Goal: Information Seeking & Learning: Learn about a topic

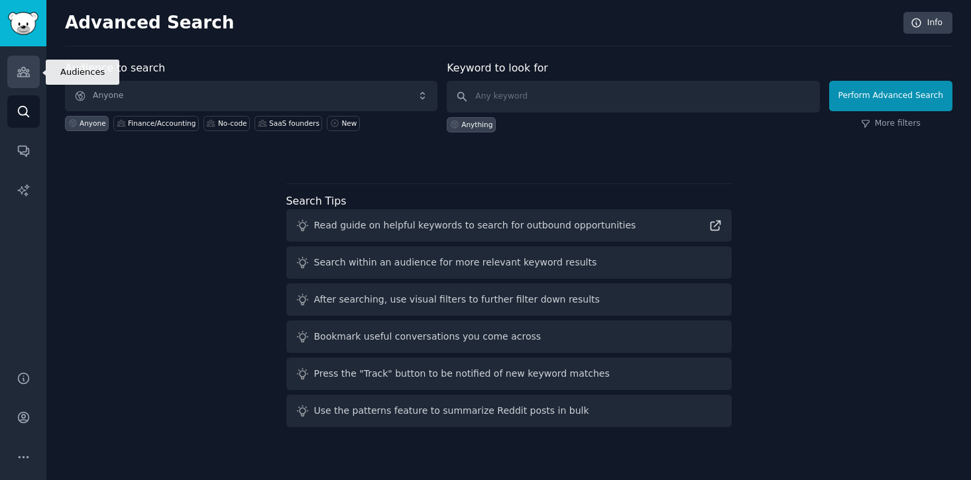
click at [17, 70] on icon "Sidebar" at bounding box center [23, 72] width 12 height 9
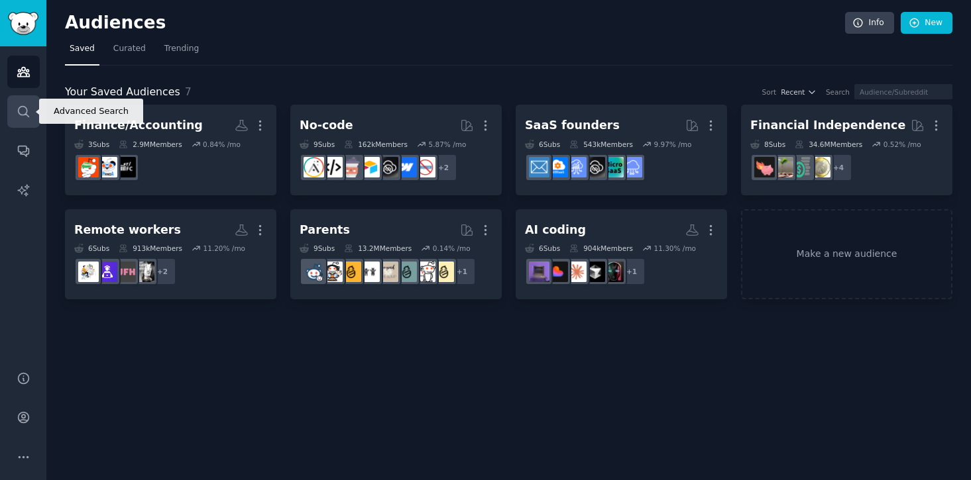
click at [13, 119] on link "Search" at bounding box center [23, 111] width 32 height 32
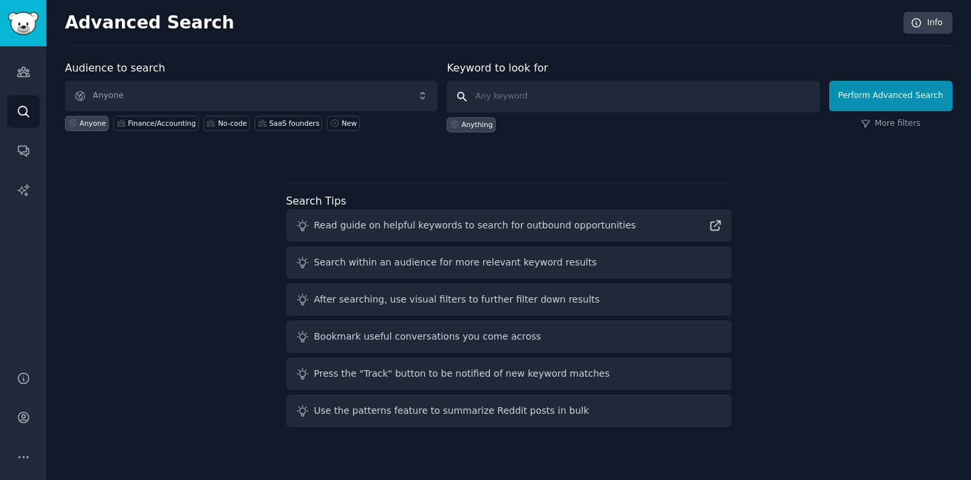
click at [513, 95] on input "text" at bounding box center [633, 97] width 372 height 32
type input "startups finance"
click button "Perform Advanced Search" at bounding box center [890, 96] width 123 height 30
click at [525, 97] on input "text" at bounding box center [633, 97] width 372 height 32
type input "small business finance"
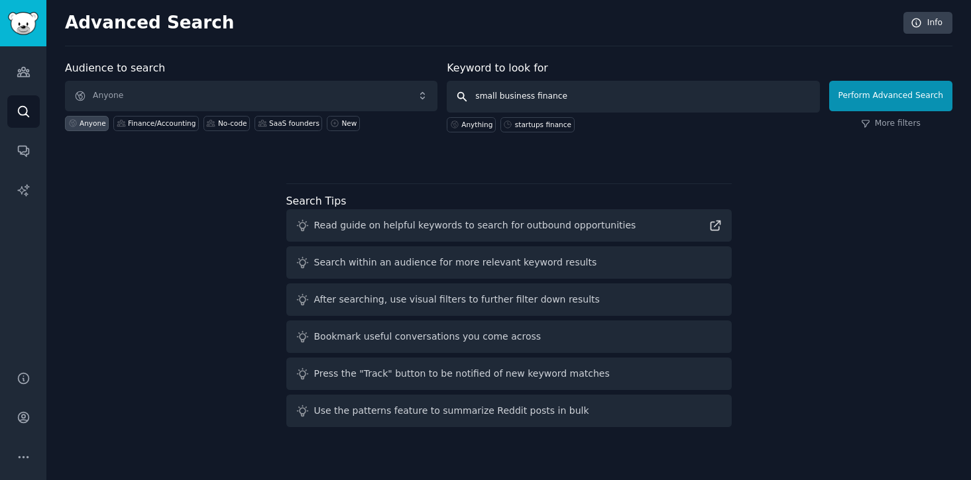
click button "Perform Advanced Search" at bounding box center [890, 96] width 123 height 30
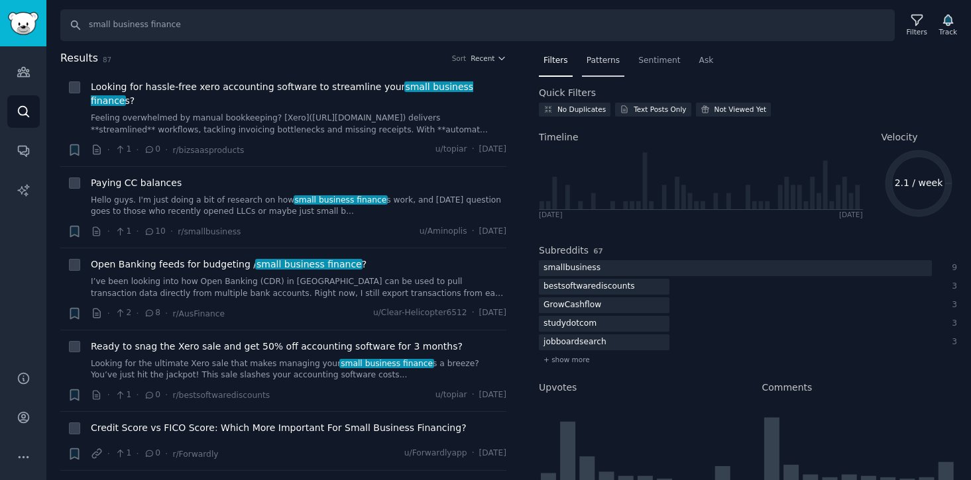
click at [598, 70] on div "Patterns" at bounding box center [603, 63] width 42 height 27
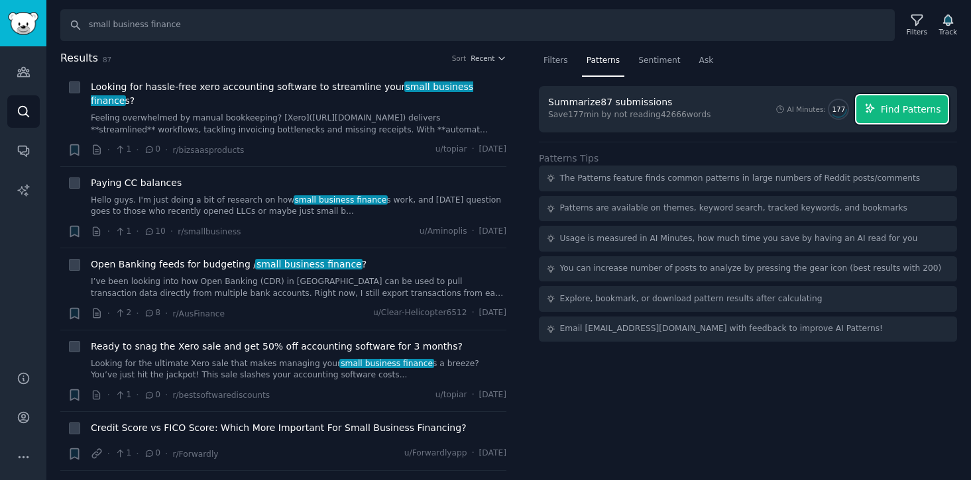
click at [885, 112] on span "Find Patterns" at bounding box center [910, 110] width 60 height 14
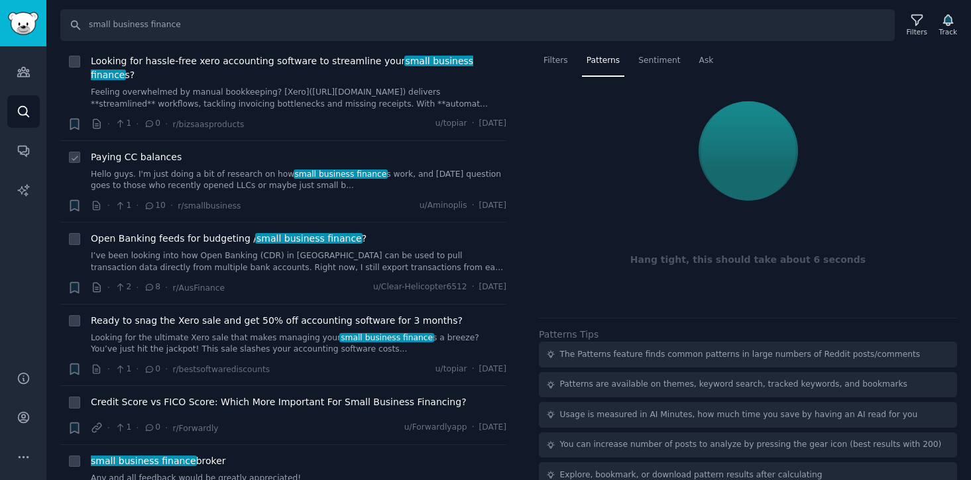
scroll to position [32, 0]
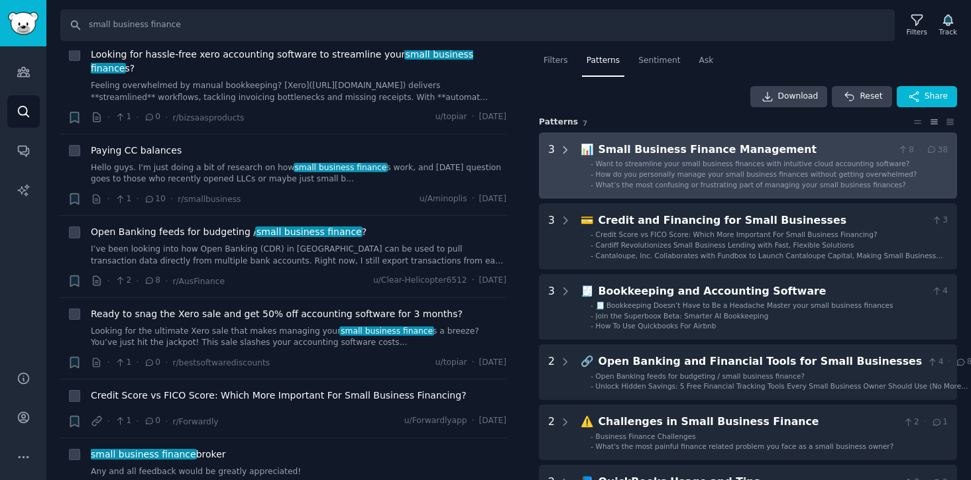
click at [563, 152] on icon at bounding box center [565, 150] width 12 height 12
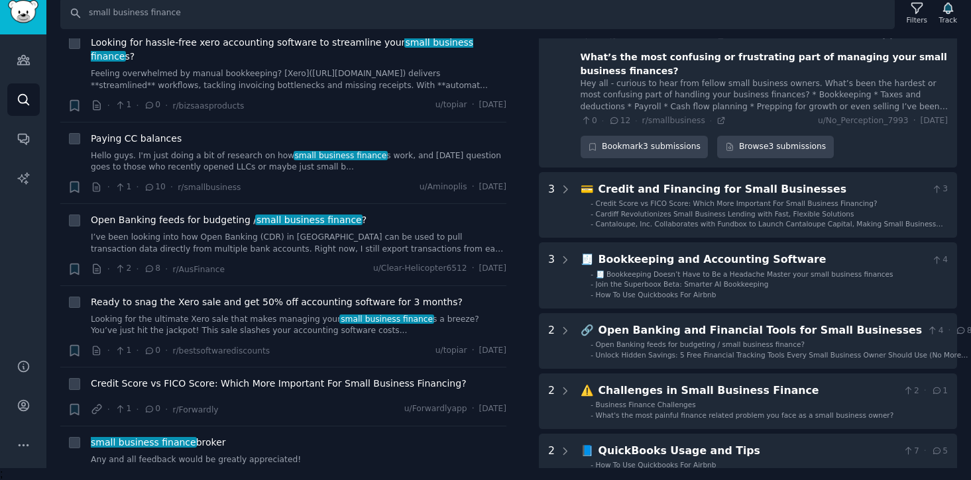
scroll to position [285, 0]
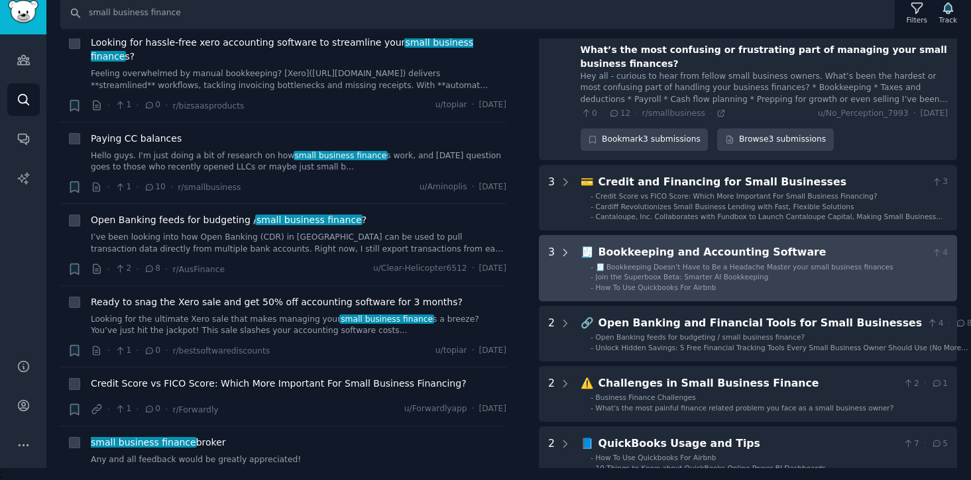
click at [565, 244] on div at bounding box center [565, 268] width 12 height 48
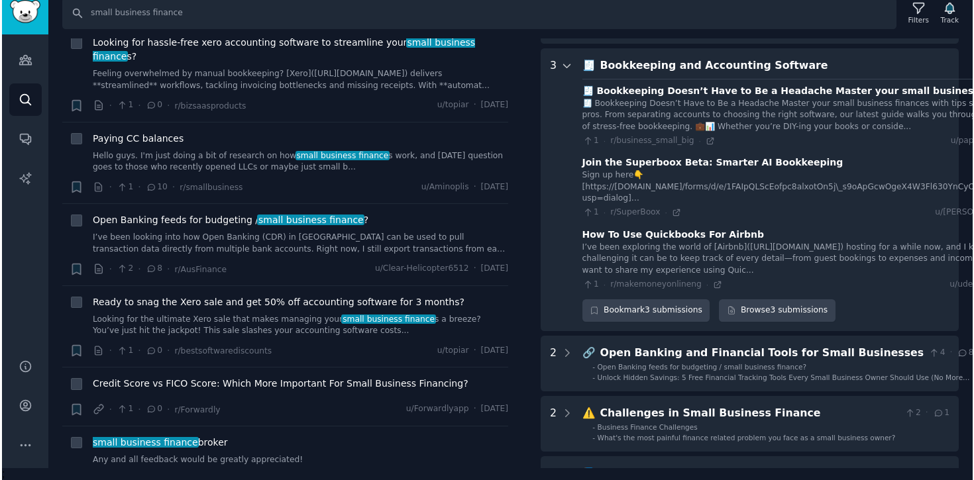
scroll to position [0, 0]
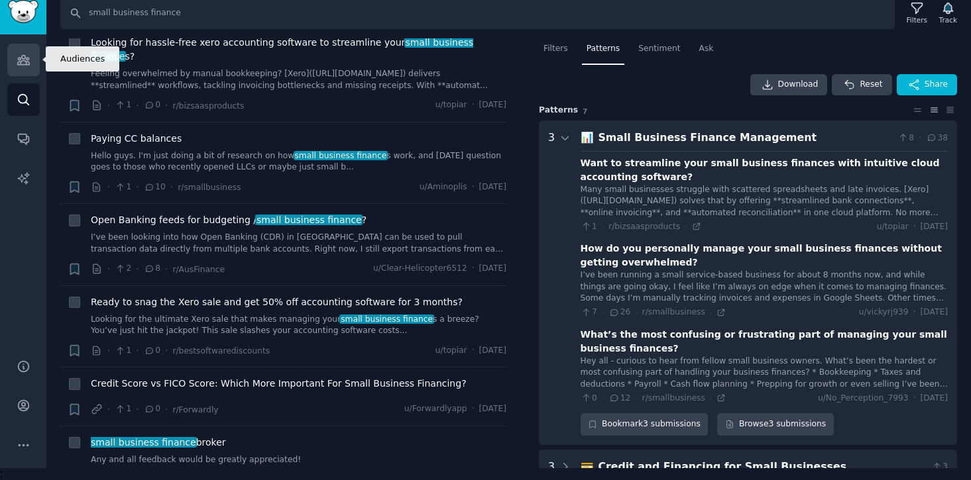
click at [27, 64] on icon "Sidebar" at bounding box center [24, 60] width 14 height 14
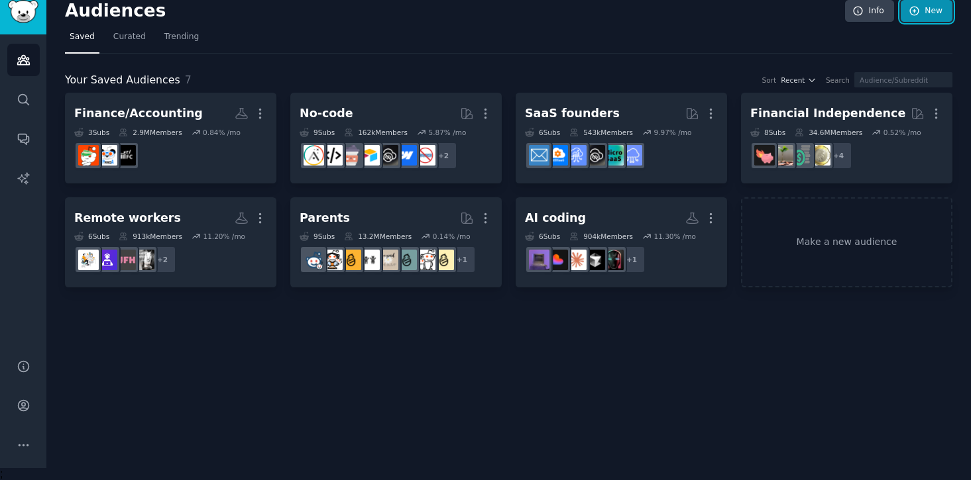
click at [929, 18] on link "New" at bounding box center [926, 11] width 52 height 23
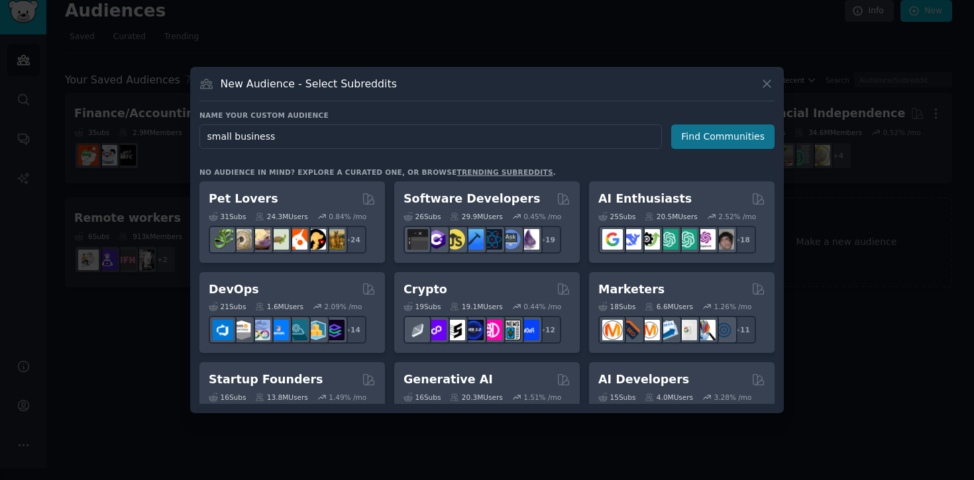
type input "small business"
click at [741, 140] on button "Find Communities" at bounding box center [722, 137] width 103 height 25
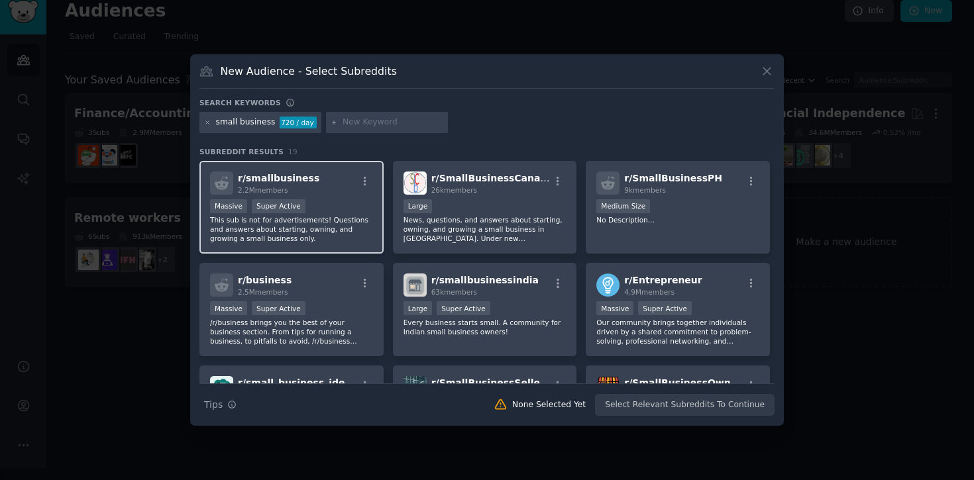
click at [329, 235] on p "This sub is not for advertisements! Questions and answers about starting, ownin…" at bounding box center [291, 229] width 163 height 28
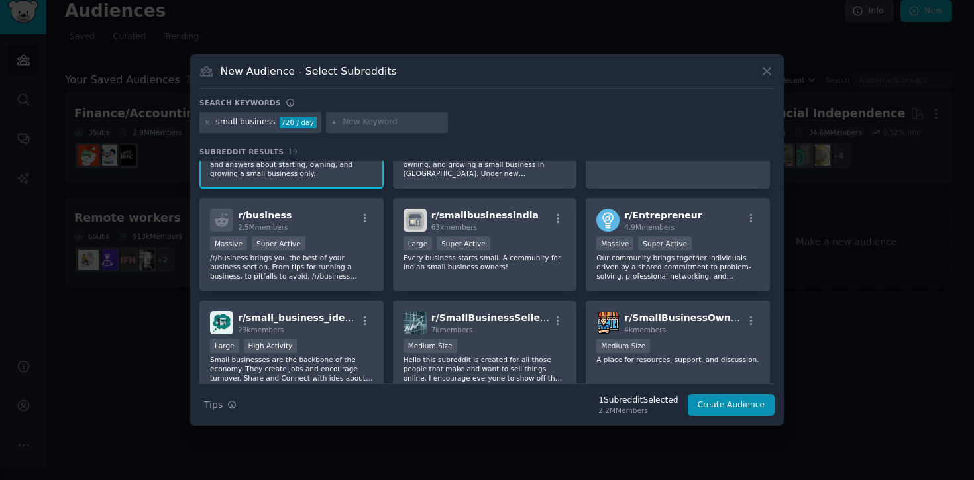
scroll to position [64, 0]
click at [684, 221] on span "r/ Entrepreneur" at bounding box center [663, 216] width 78 height 11
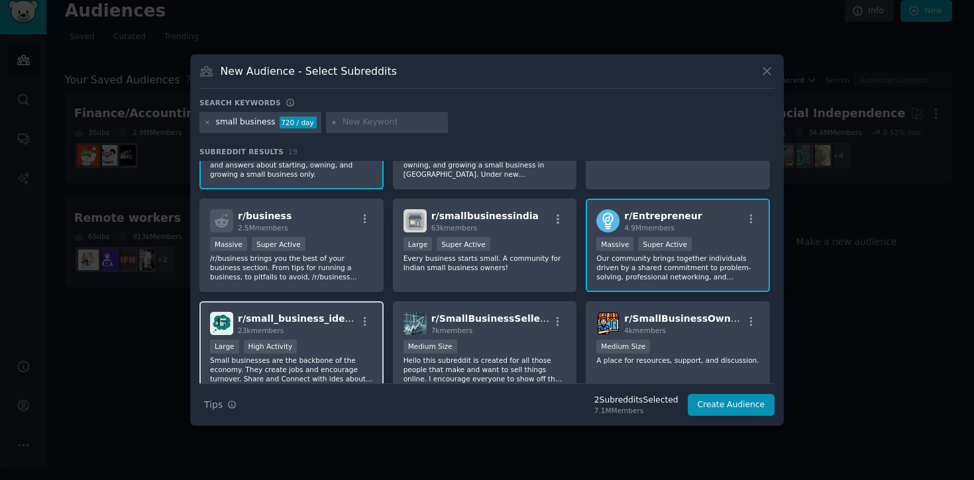
click at [342, 331] on div "23k members" at bounding box center [297, 330] width 119 height 9
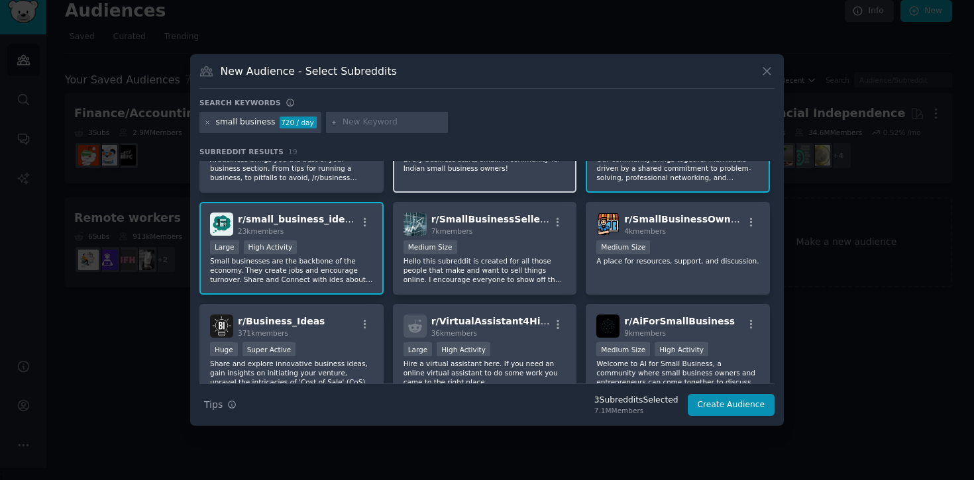
scroll to position [170, 0]
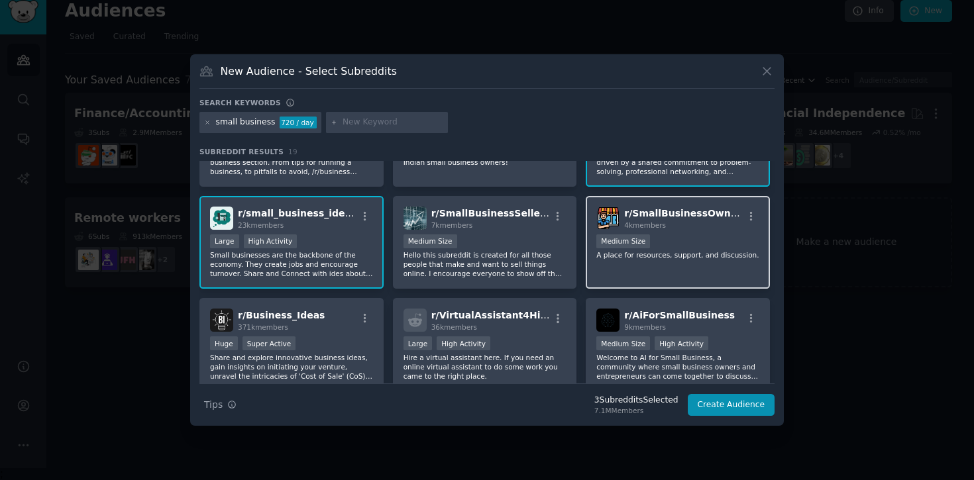
click at [690, 272] on div "r/ SmallBusinessOwners 4k members Medium Size A place for resources, support, a…" at bounding box center [678, 242] width 184 height 93
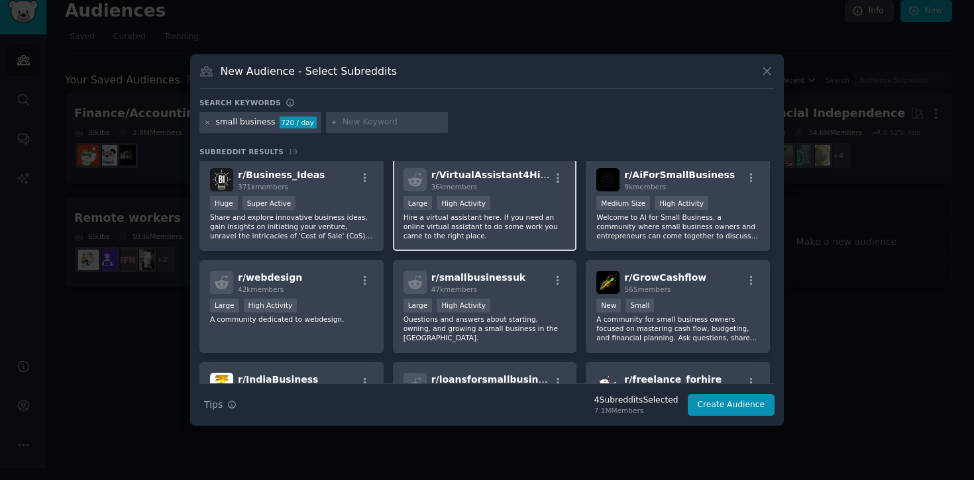
scroll to position [303, 0]
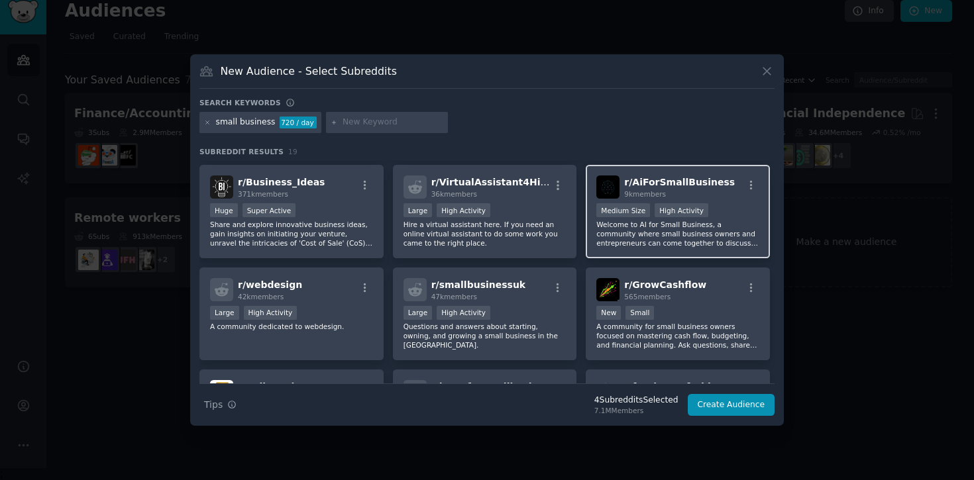
click at [647, 238] on p "Welcome to AI for Small Business, a community where small business owners and e…" at bounding box center [677, 234] width 163 height 28
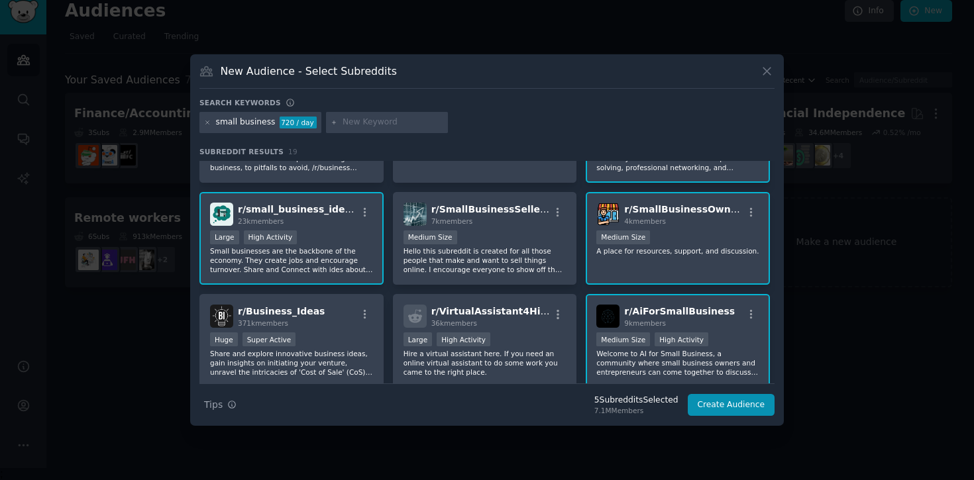
scroll to position [0, 0]
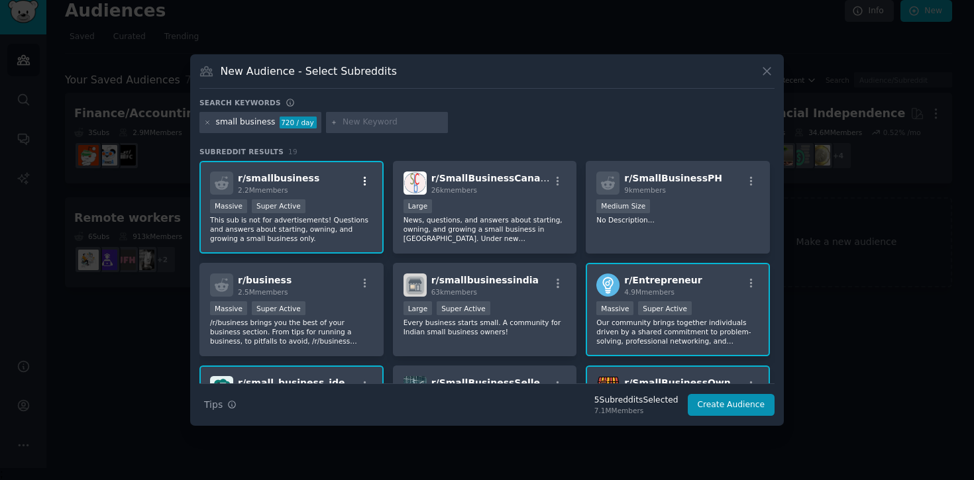
click at [359, 185] on icon "button" at bounding box center [365, 182] width 12 height 12
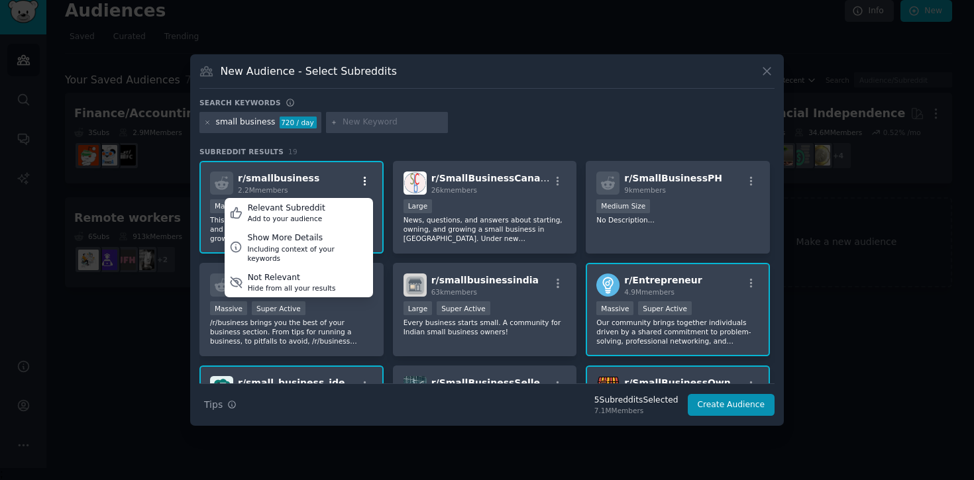
click at [359, 185] on icon "button" at bounding box center [365, 182] width 12 height 12
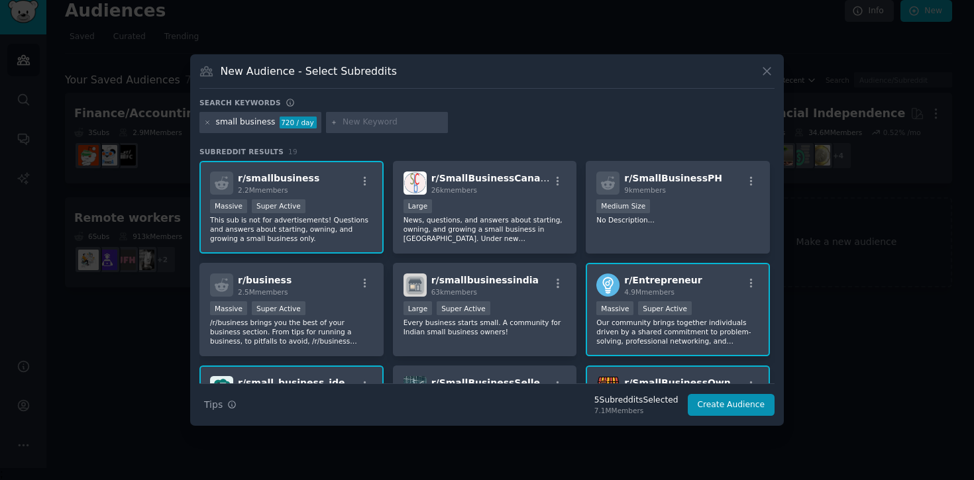
click at [368, 187] on div at bounding box center [364, 184] width 17 height 16
click at [210, 123] on icon at bounding box center [207, 122] width 7 height 7
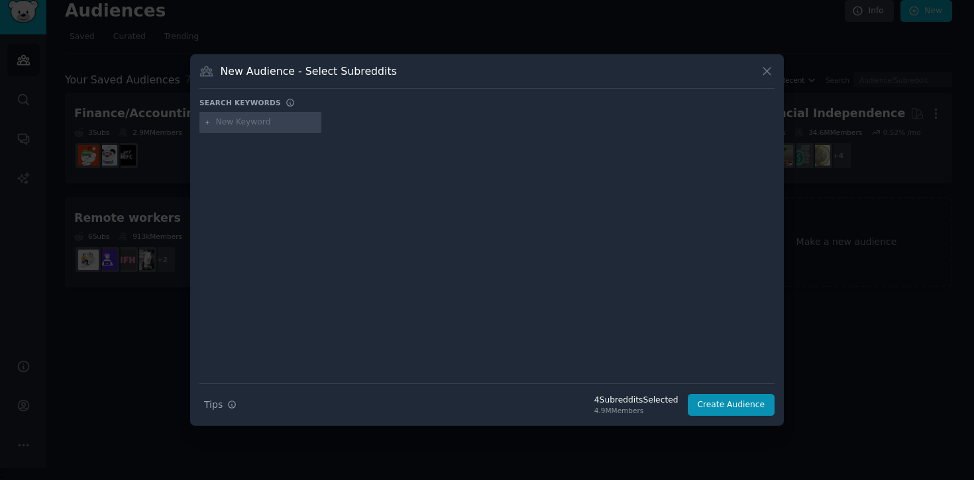
click at [252, 129] on div at bounding box center [260, 122] width 122 height 21
click at [254, 118] on input "text" at bounding box center [266, 123] width 101 height 12
type input "small business AI"
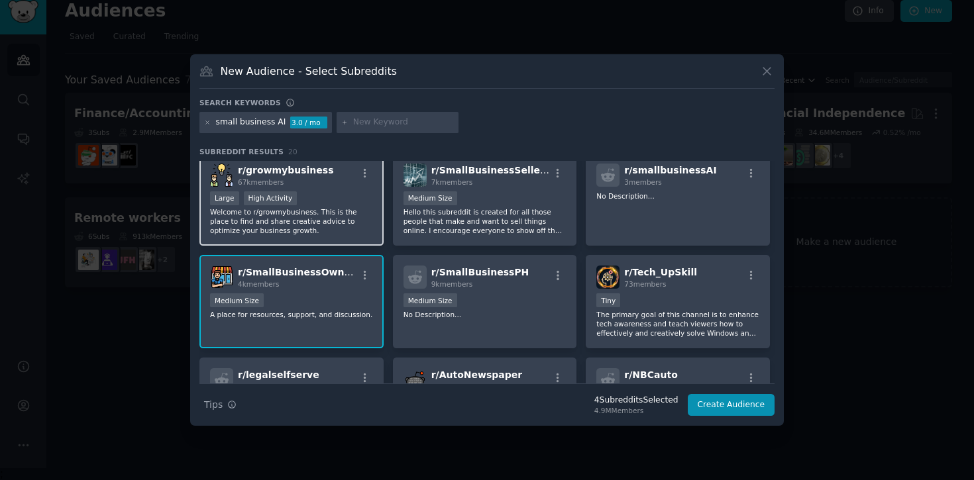
scroll to position [217, 0]
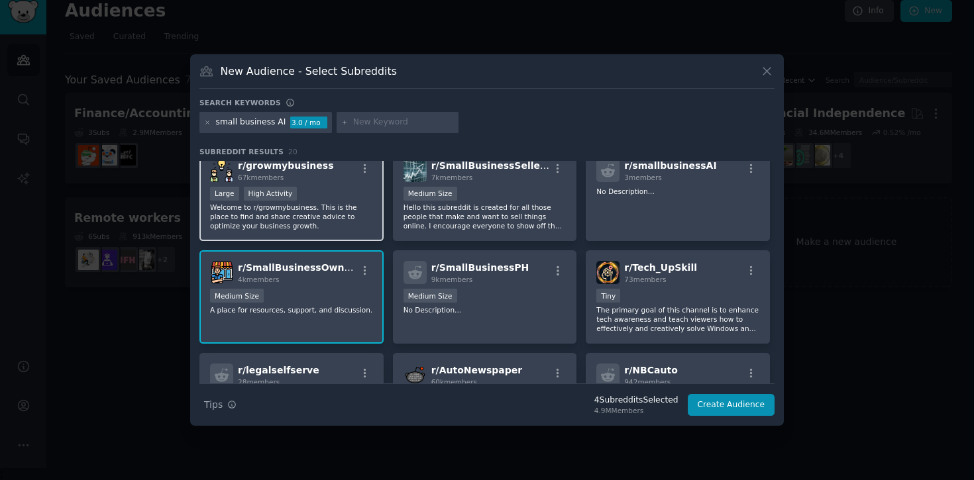
click at [346, 183] on div "r/ growmybusiness 67k members Large High Activity Welcome to r/growmybusiness. …" at bounding box center [291, 194] width 184 height 93
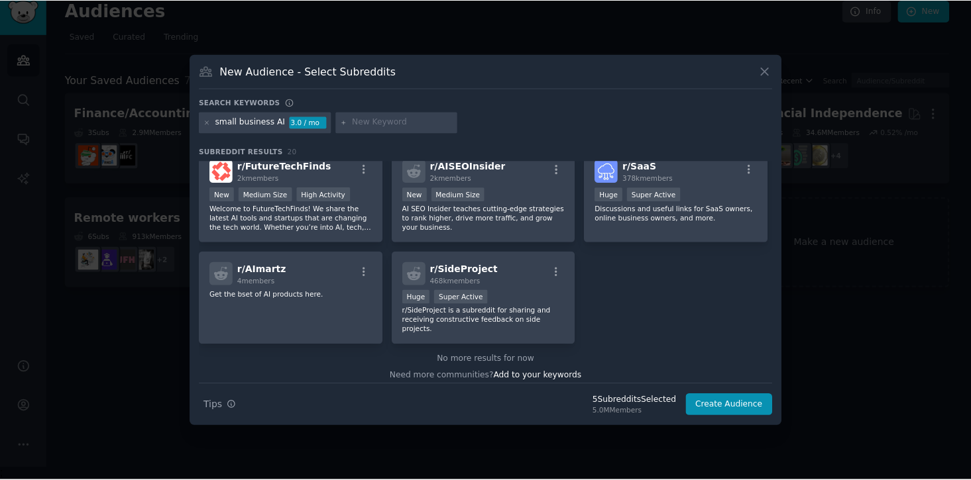
scroll to position [531, 0]
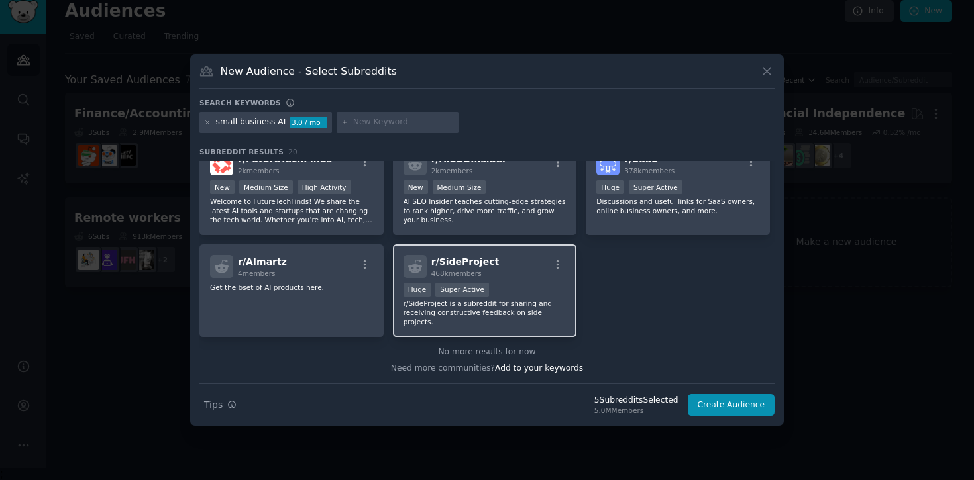
click at [531, 292] on div "Huge Super Active" at bounding box center [484, 291] width 163 height 17
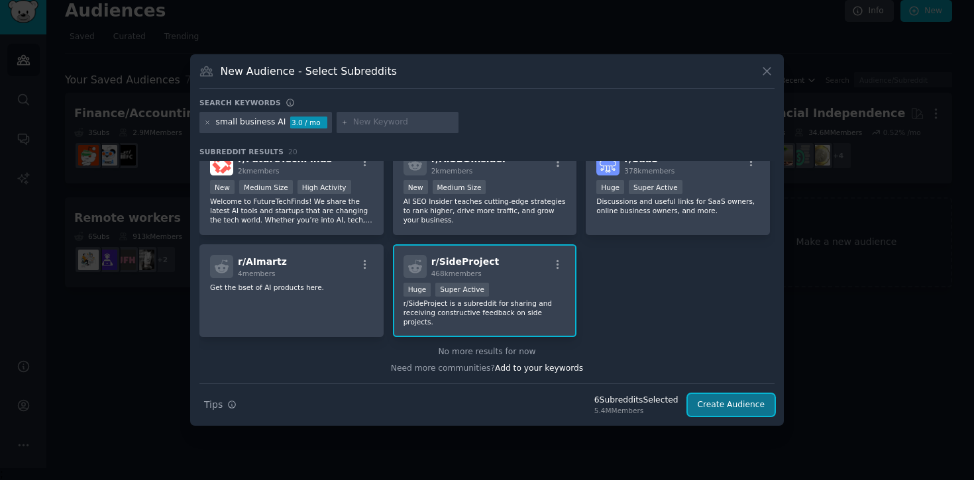
click at [729, 407] on button "Create Audience" at bounding box center [731, 405] width 87 height 23
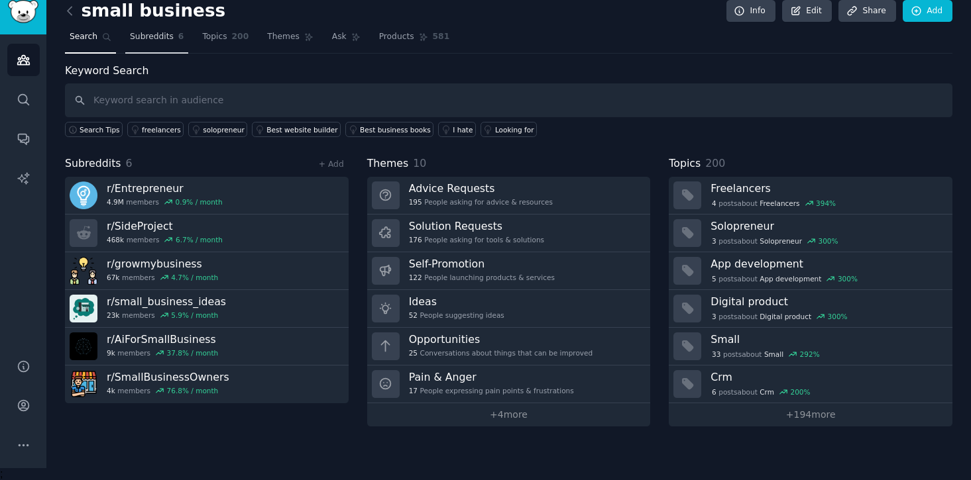
click at [166, 40] on span "Subreddits" at bounding box center [152, 37] width 44 height 12
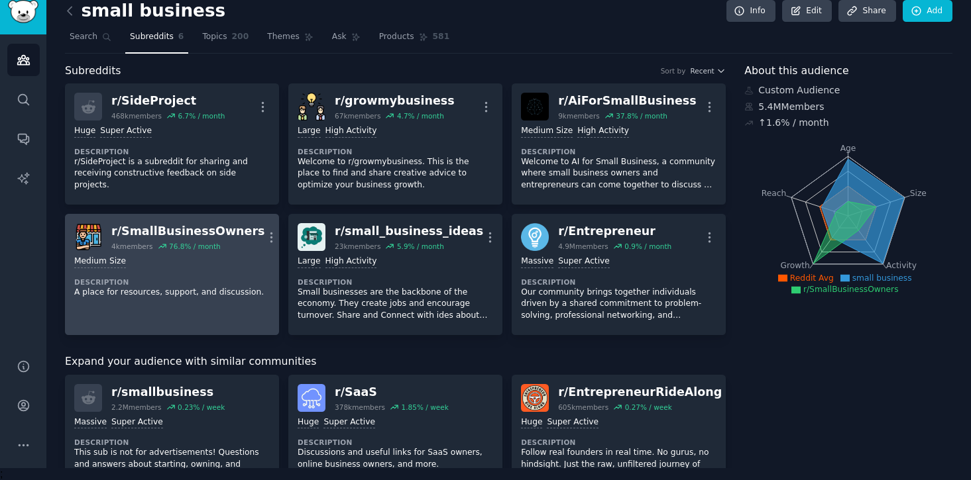
click at [230, 235] on div "r/ SmallBusinessOwners" at bounding box center [187, 231] width 153 height 17
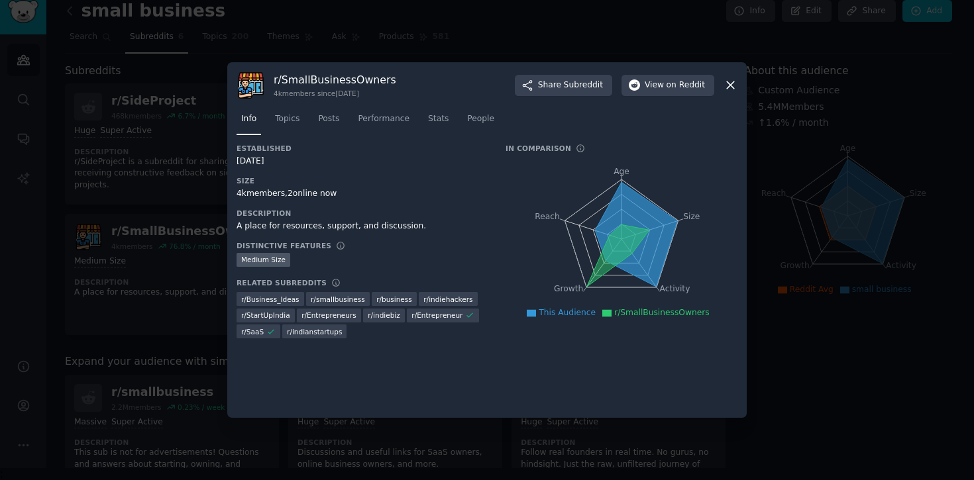
click at [734, 84] on icon at bounding box center [730, 85] width 14 height 14
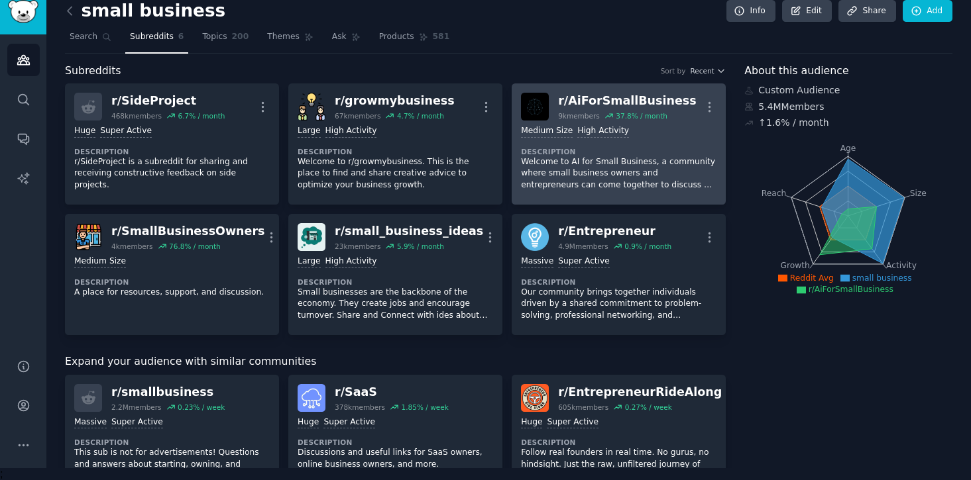
click at [604, 107] on div "r/ AiForSmallBusiness" at bounding box center [627, 101] width 138 height 17
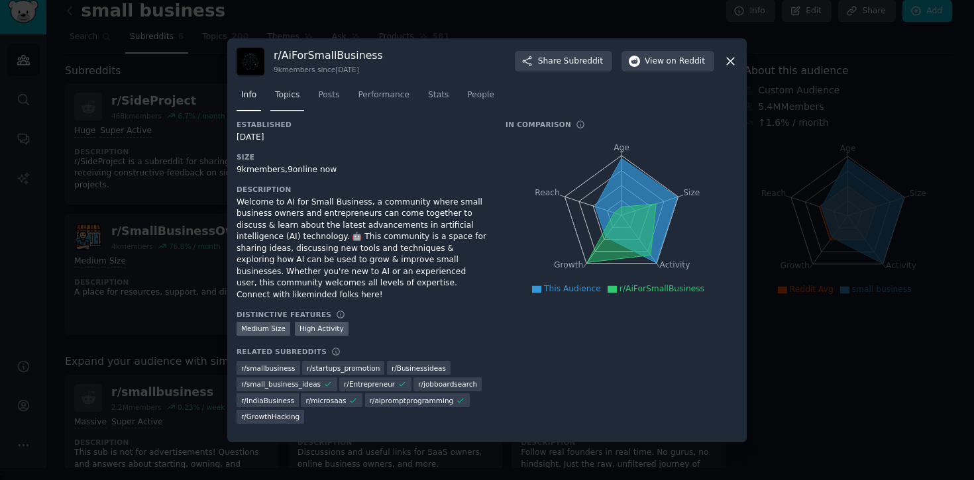
click at [281, 104] on link "Topics" at bounding box center [287, 98] width 34 height 27
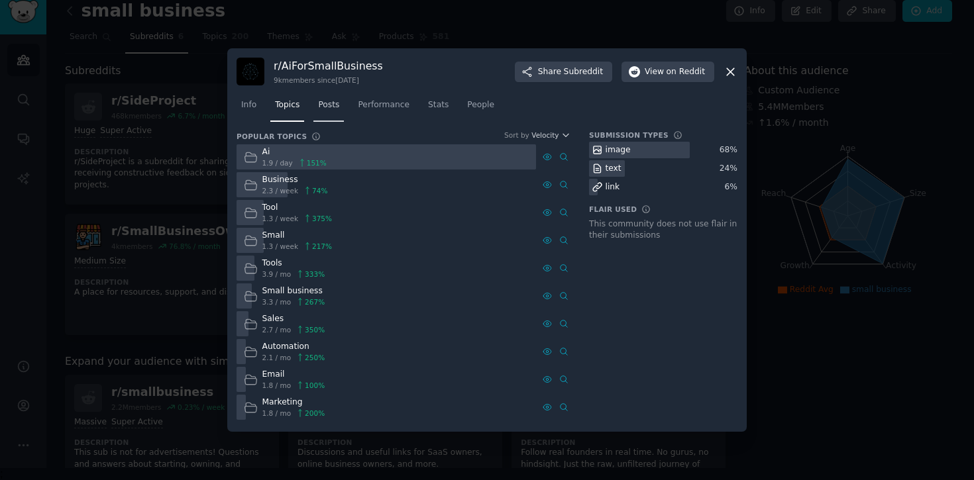
click at [333, 108] on span "Posts" at bounding box center [328, 105] width 21 height 12
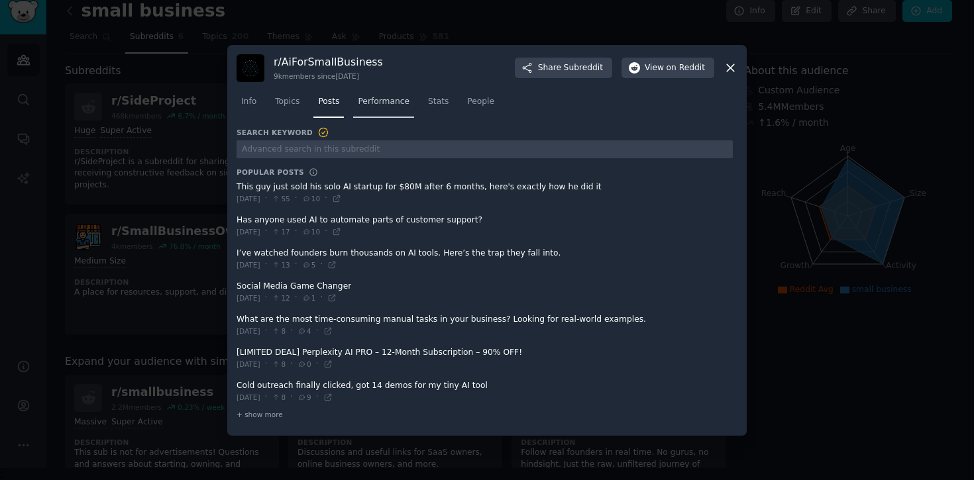
click at [403, 106] on span "Performance" at bounding box center [384, 102] width 52 height 12
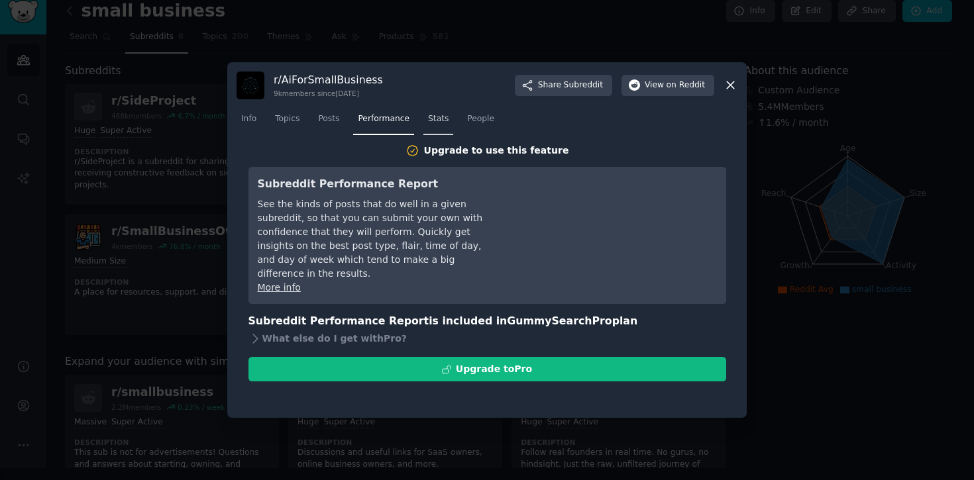
click at [445, 123] on span "Stats" at bounding box center [438, 119] width 21 height 12
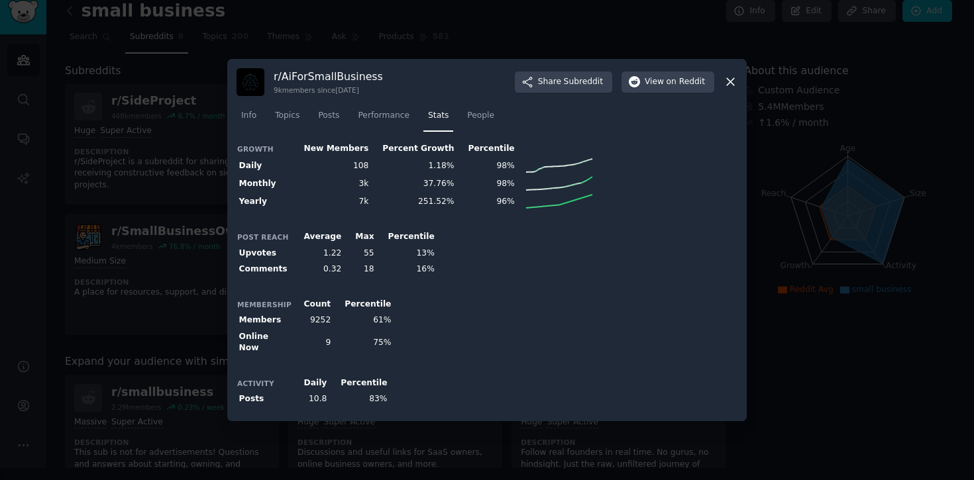
click at [729, 85] on icon at bounding box center [730, 82] width 14 height 14
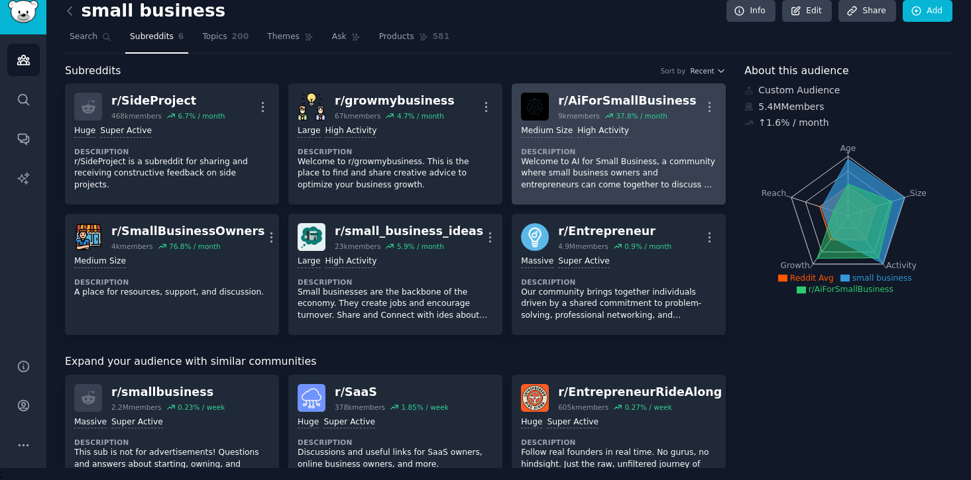
click at [588, 105] on div "r/ AiForSmallBusiness" at bounding box center [627, 101] width 138 height 17
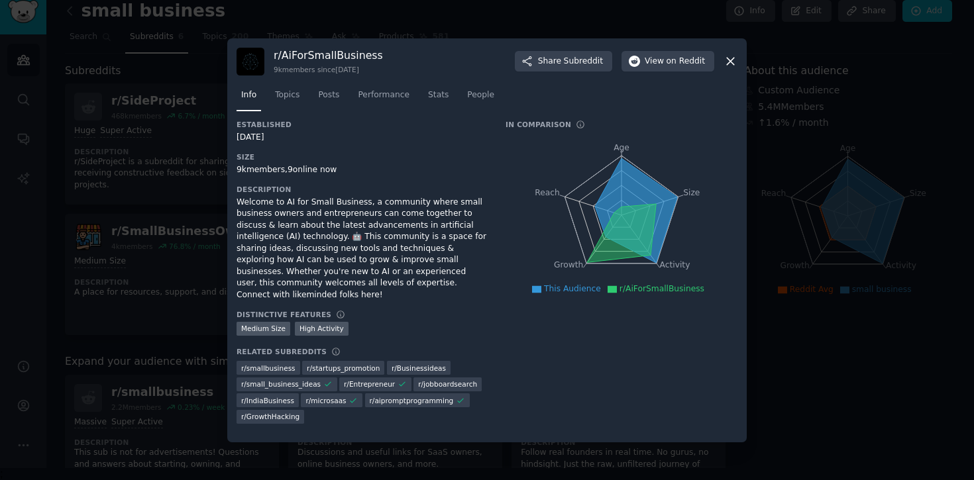
click at [729, 64] on icon at bounding box center [730, 61] width 14 height 14
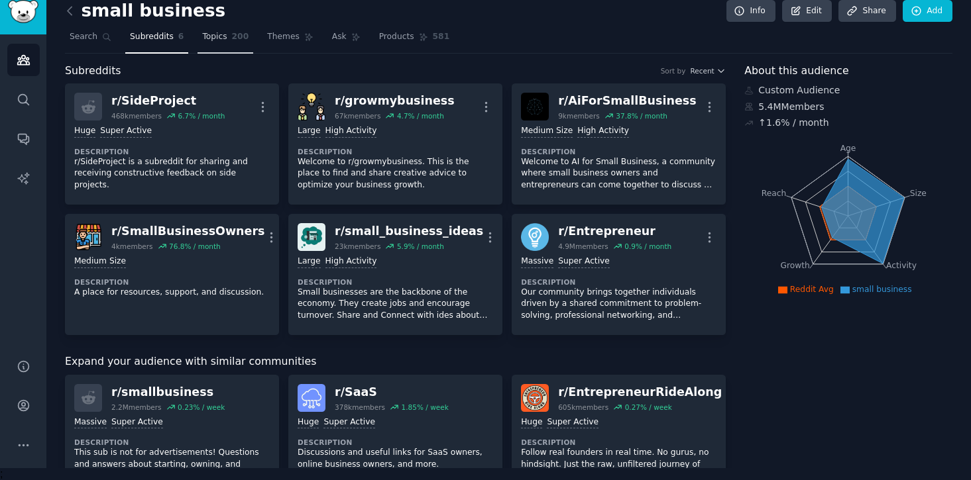
click at [227, 45] on link "Topics 200" at bounding box center [225, 40] width 56 height 27
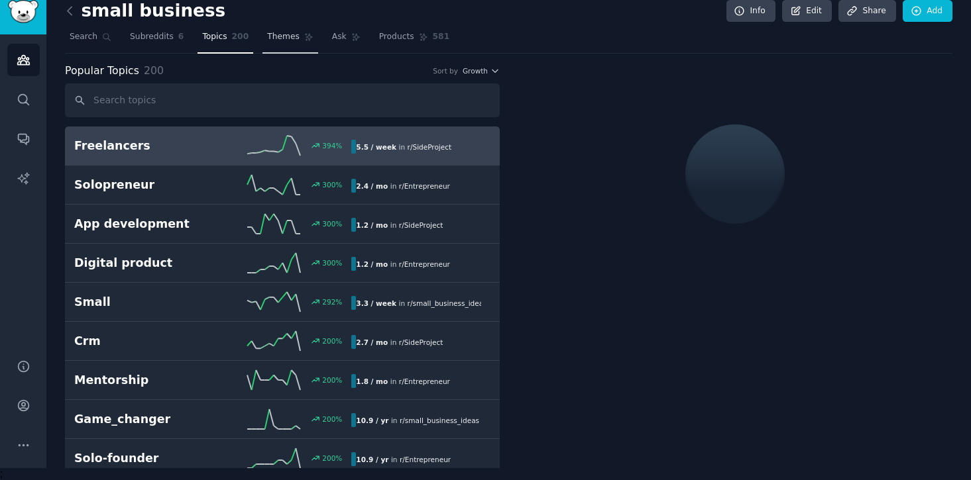
click at [296, 38] on link "Themes" at bounding box center [290, 40] width 56 height 27
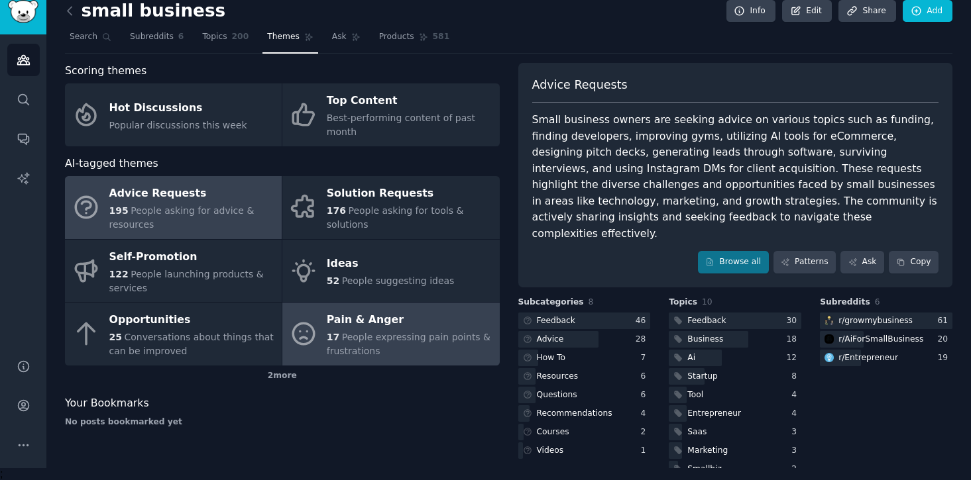
click at [388, 321] on div "Pain & Anger" at bounding box center [410, 320] width 166 height 21
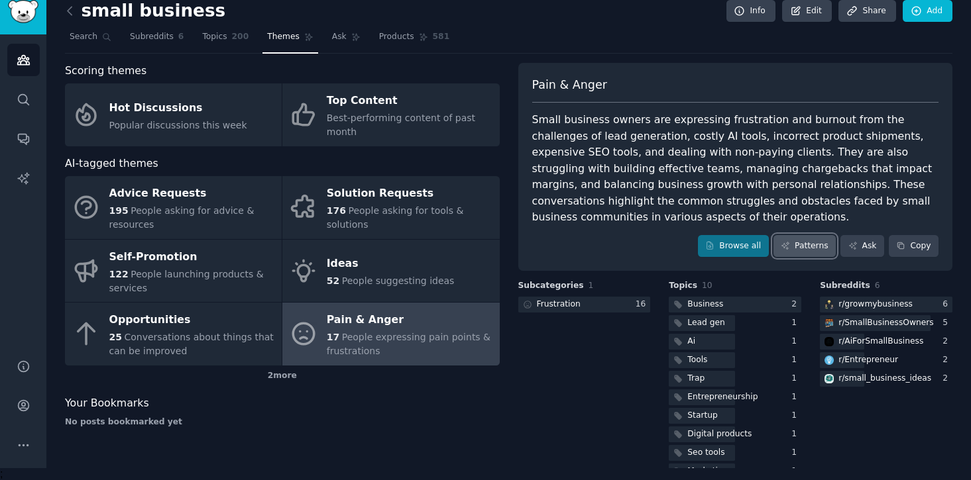
click at [796, 248] on link "Patterns" at bounding box center [804, 246] width 62 height 23
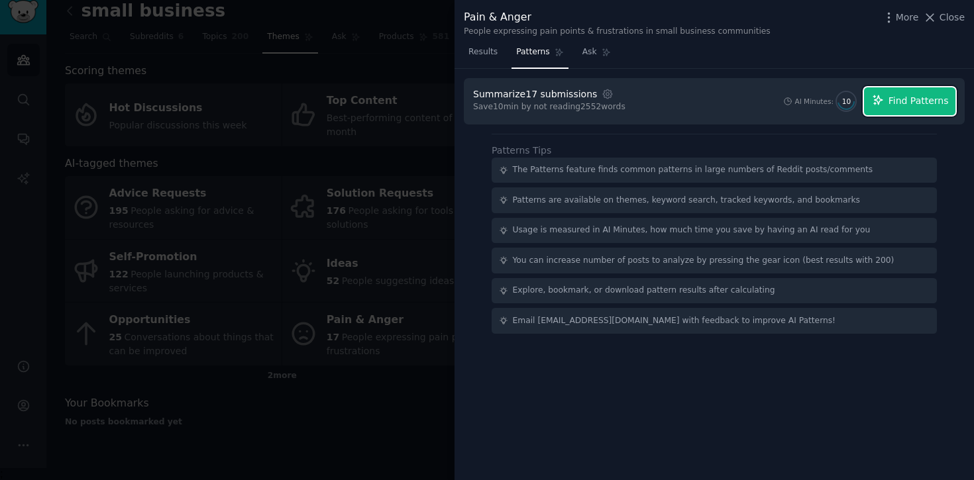
click at [903, 109] on button "Find Patterns" at bounding box center [909, 101] width 91 height 28
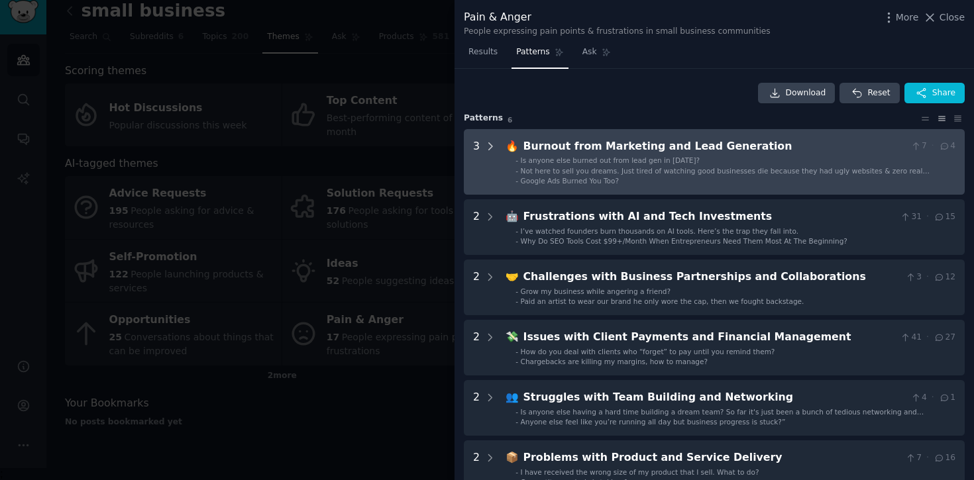
click at [484, 154] on div at bounding box center [490, 162] width 12 height 48
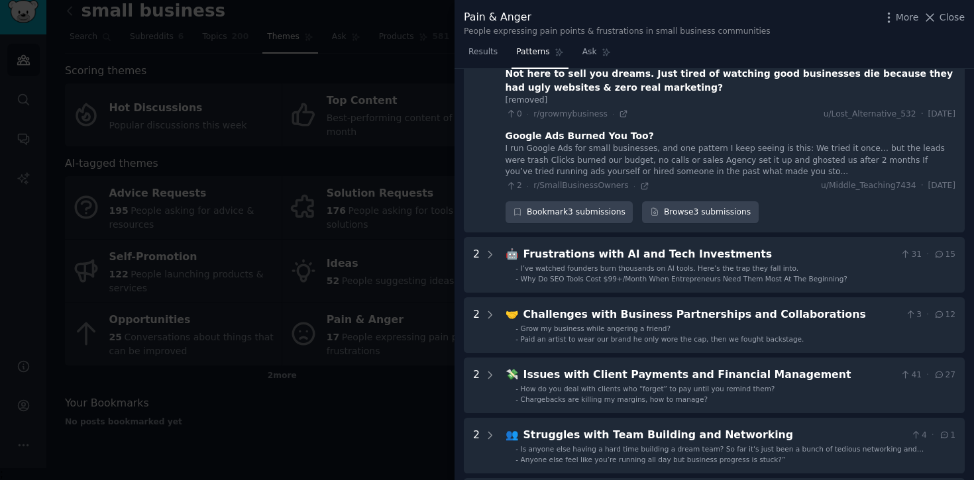
scroll to position [148, 0]
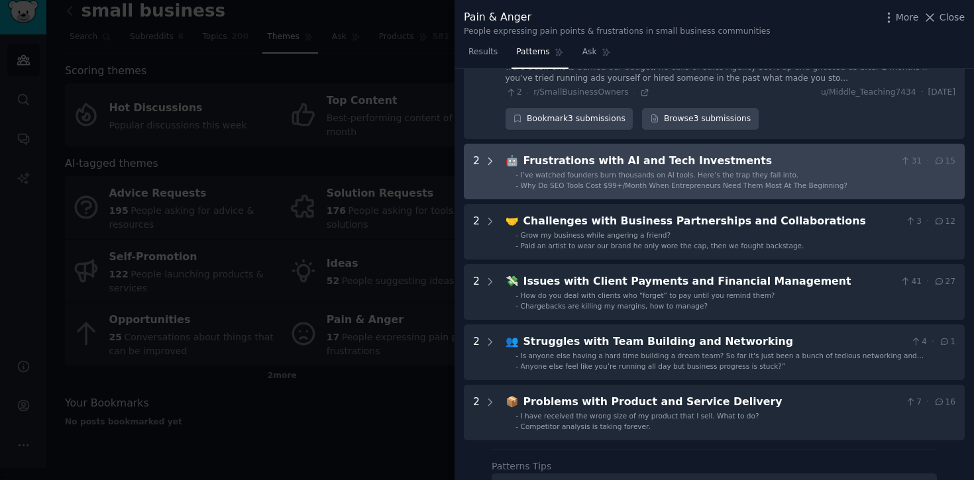
click at [484, 156] on icon at bounding box center [490, 162] width 12 height 12
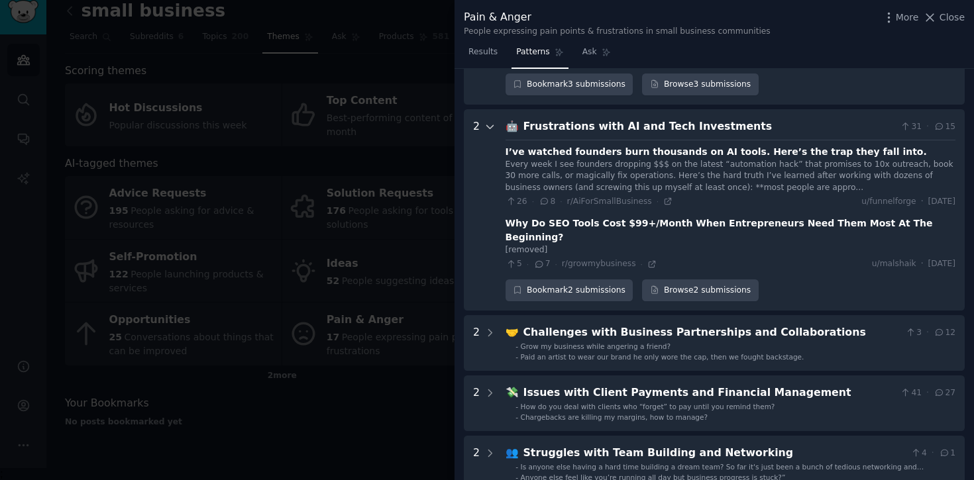
scroll to position [268, 0]
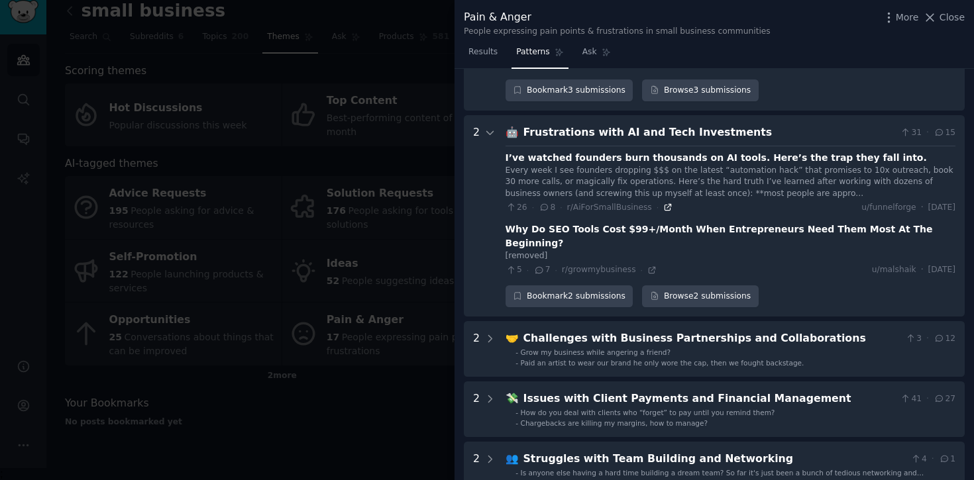
click at [663, 205] on icon at bounding box center [667, 207] width 9 height 9
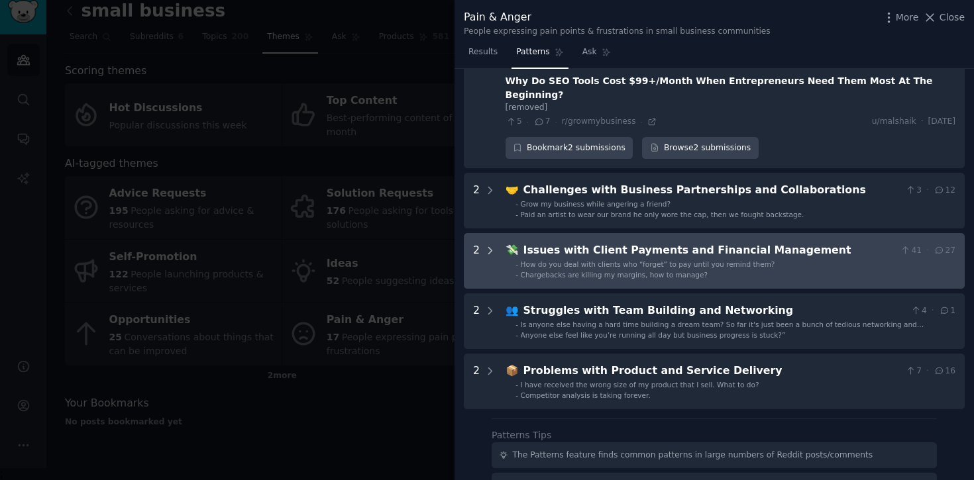
scroll to position [422, 0]
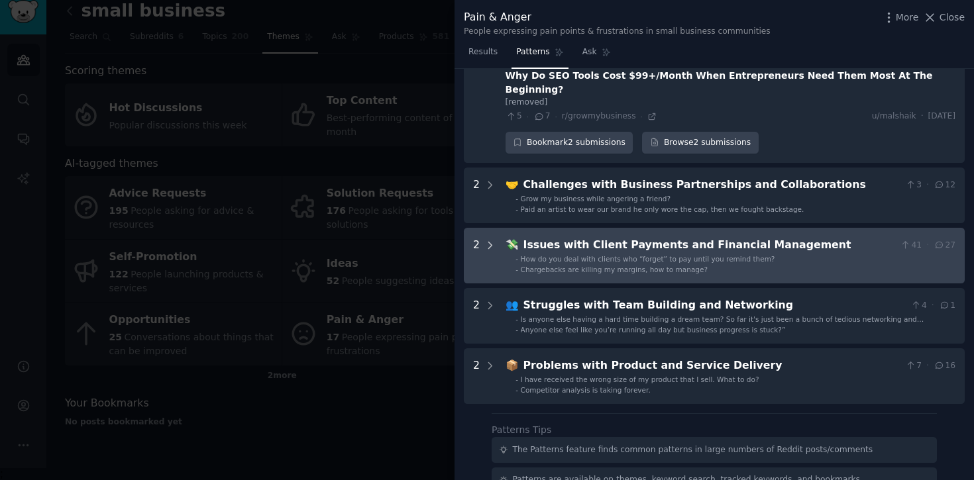
click at [490, 237] on div at bounding box center [490, 255] width 12 height 37
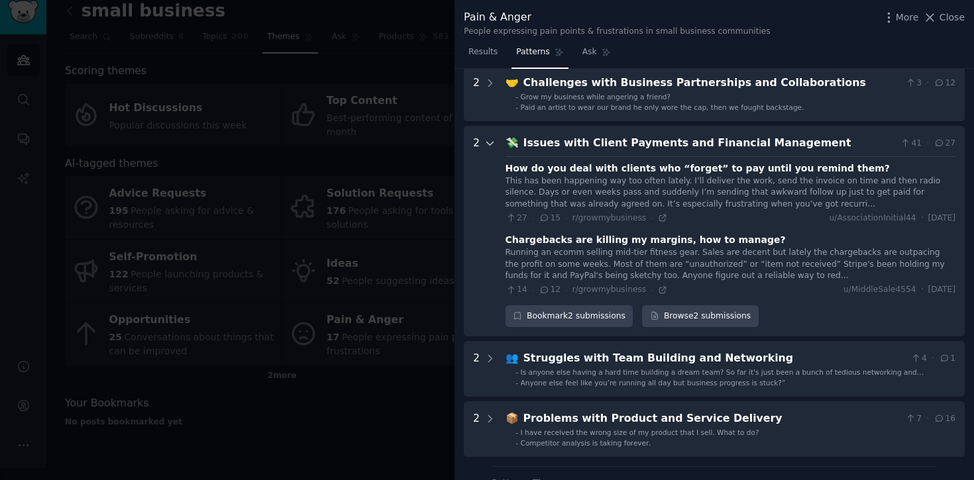
scroll to position [567, 0]
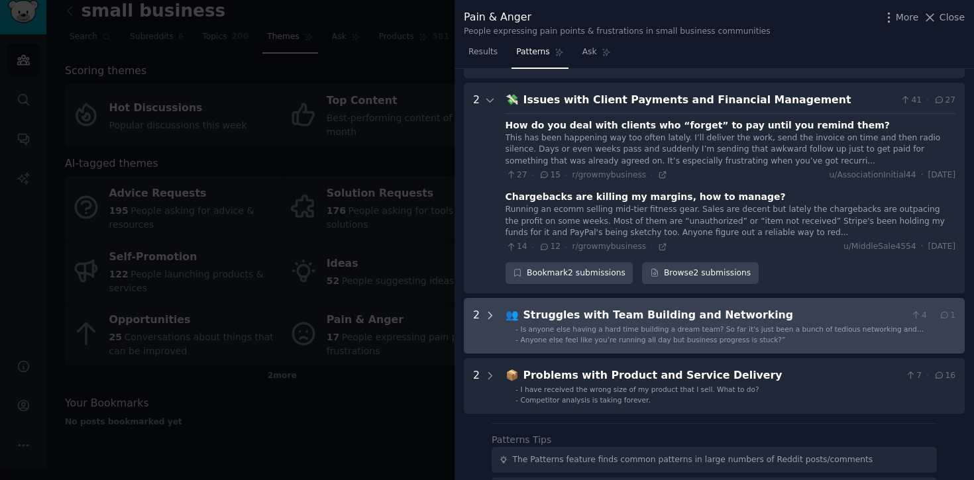
click at [486, 310] on icon at bounding box center [490, 316] width 12 height 12
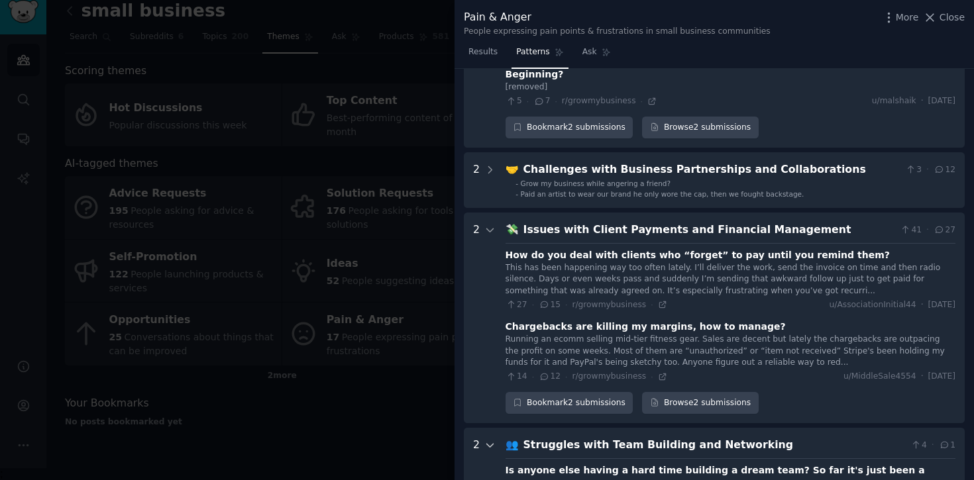
scroll to position [435, 0]
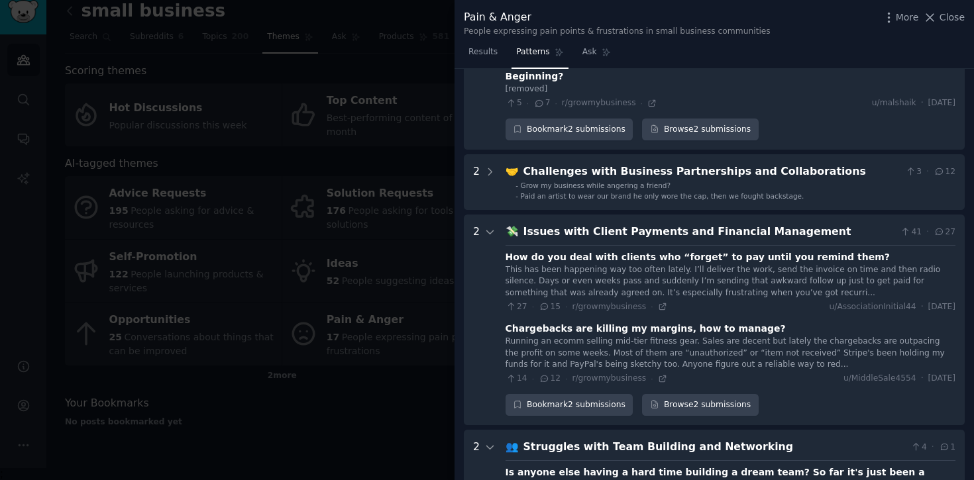
click at [567, 250] on div "How do you deal with clients who “forget” to pay until you remind them?" at bounding box center [697, 257] width 384 height 14
click at [579, 224] on div "Issues with Client Payments and Financial Management" at bounding box center [709, 232] width 372 height 17
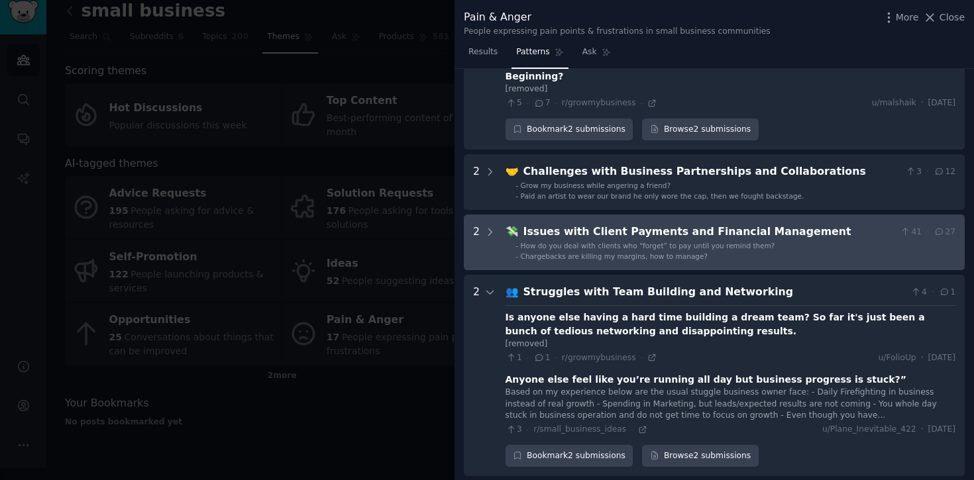
click at [579, 224] on div "Issues with Client Payments and Financial Management" at bounding box center [709, 232] width 372 height 17
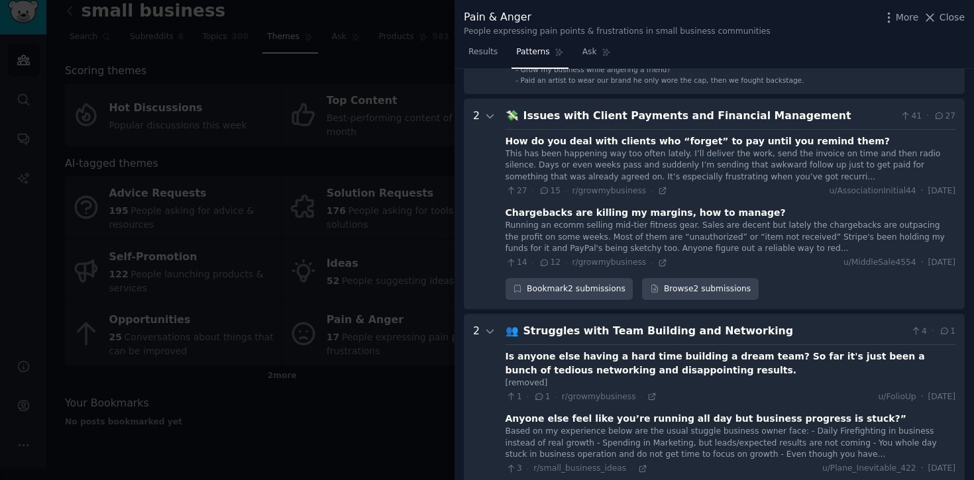
scroll to position [545, 0]
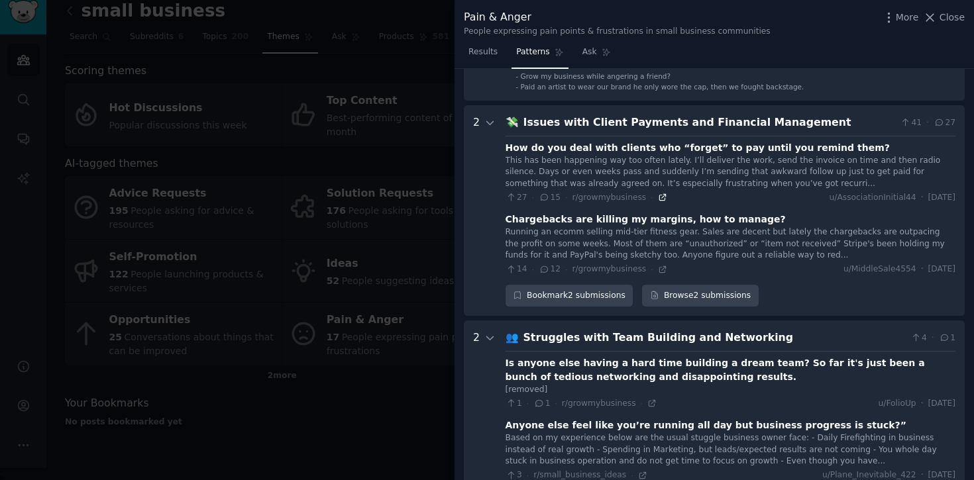
click at [658, 193] on icon at bounding box center [662, 197] width 9 height 9
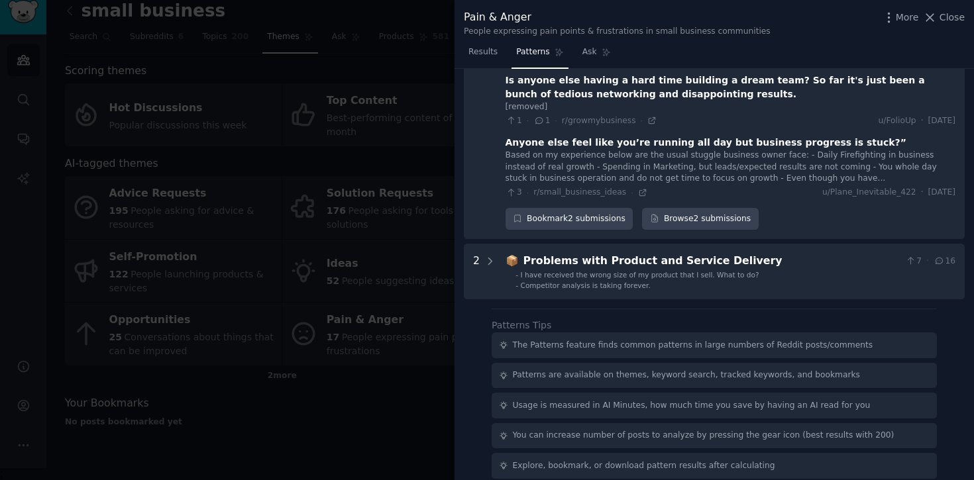
scroll to position [834, 0]
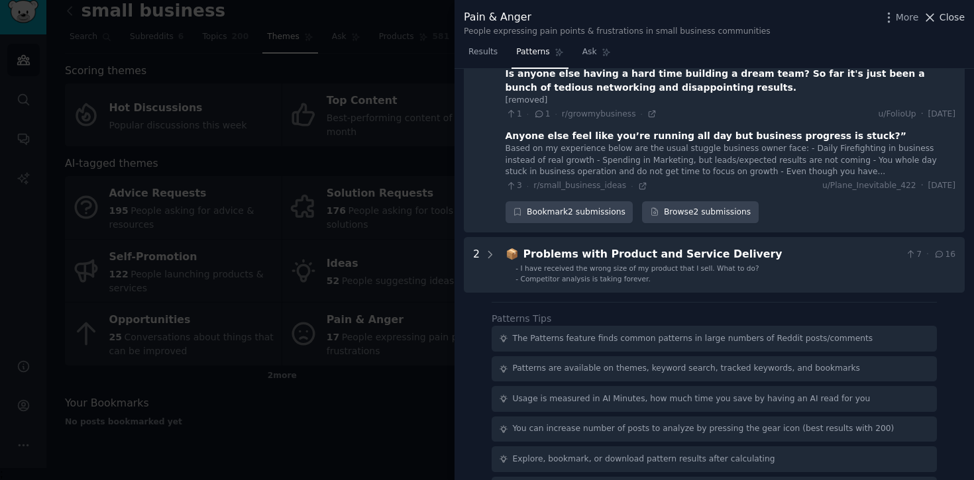
click at [949, 13] on span "Close" at bounding box center [951, 18] width 25 height 14
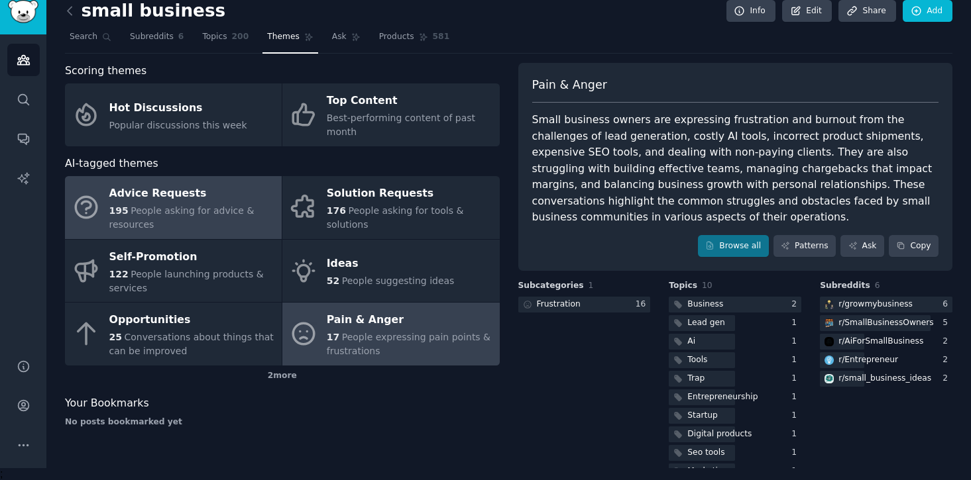
click at [199, 191] on div "Advice Requests" at bounding box center [192, 194] width 166 height 21
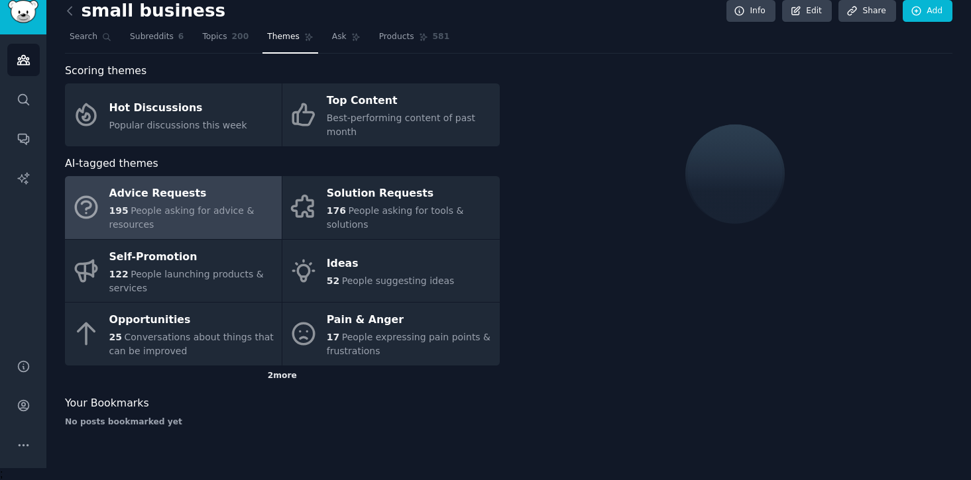
click at [279, 378] on div "2 more" at bounding box center [282, 376] width 435 height 21
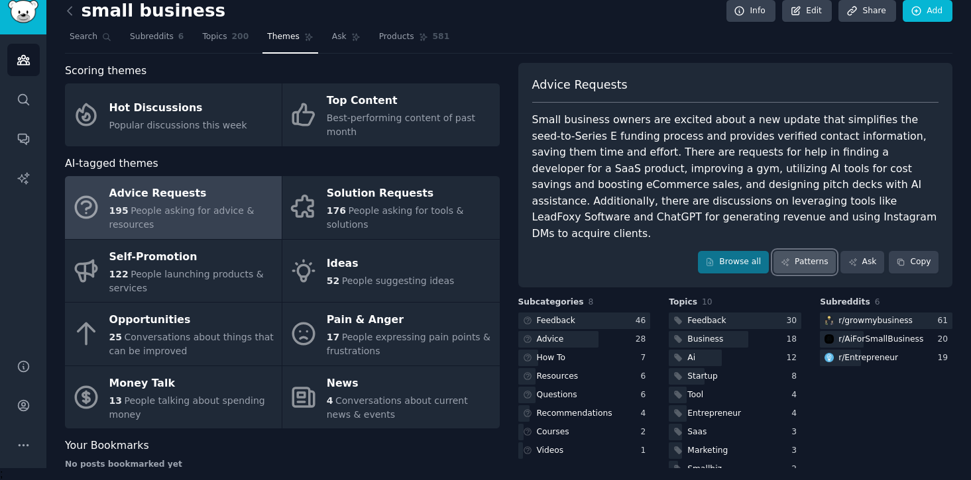
click at [816, 251] on link "Patterns" at bounding box center [804, 262] width 62 height 23
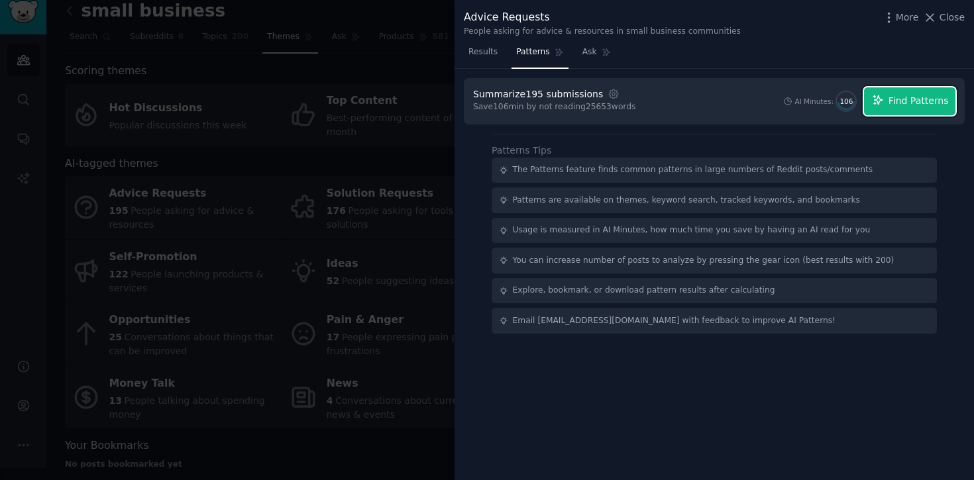
click at [912, 106] on span "Find Patterns" at bounding box center [918, 101] width 60 height 14
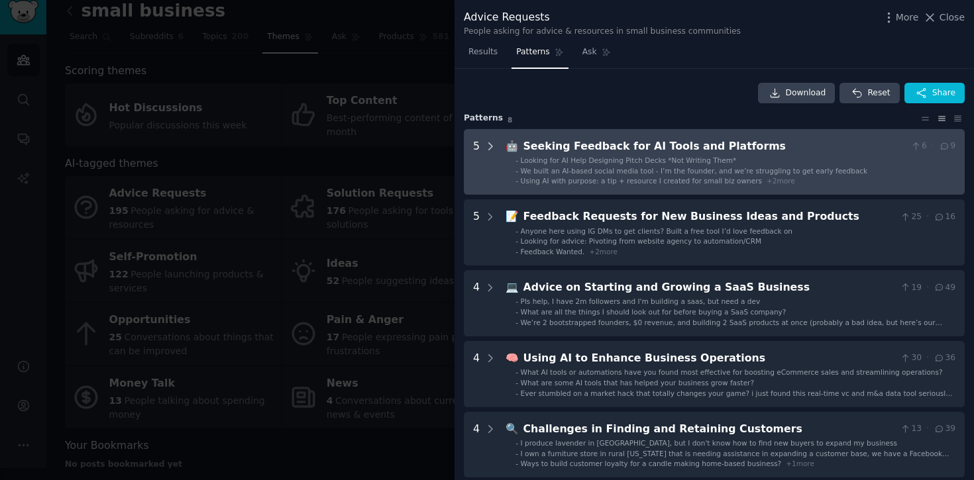
click at [490, 154] on div at bounding box center [490, 162] width 12 height 48
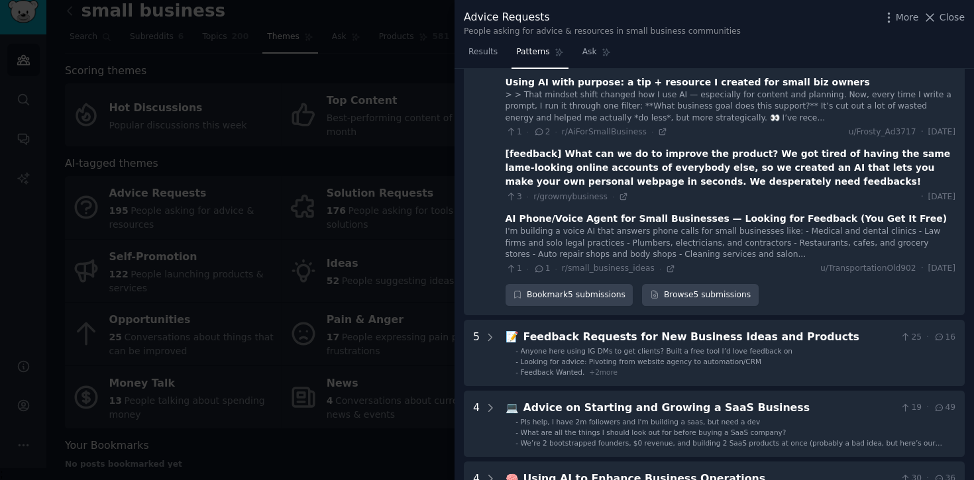
scroll to position [214, 0]
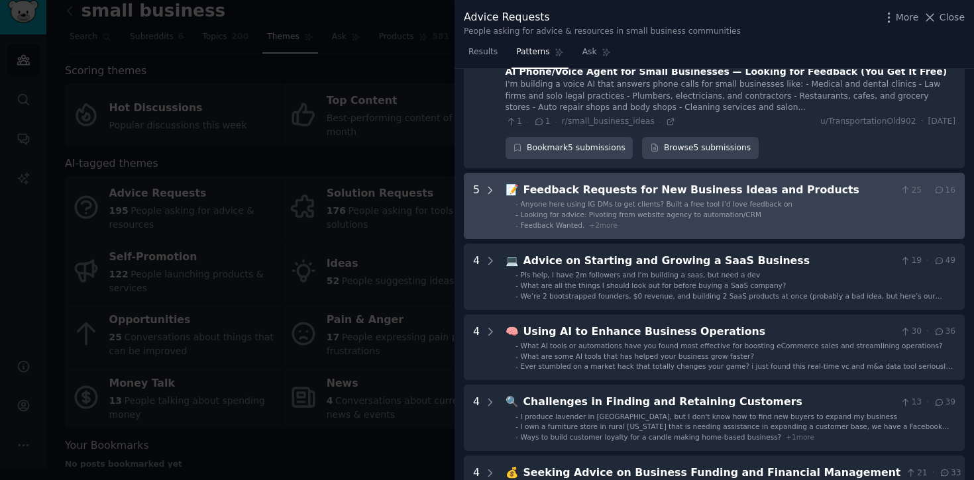
click at [491, 185] on icon at bounding box center [490, 191] width 12 height 12
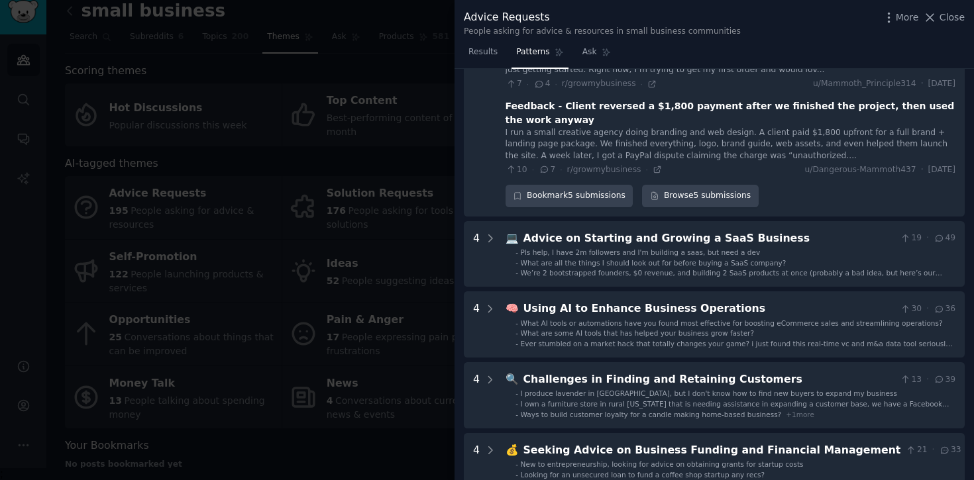
scroll to position [733, 0]
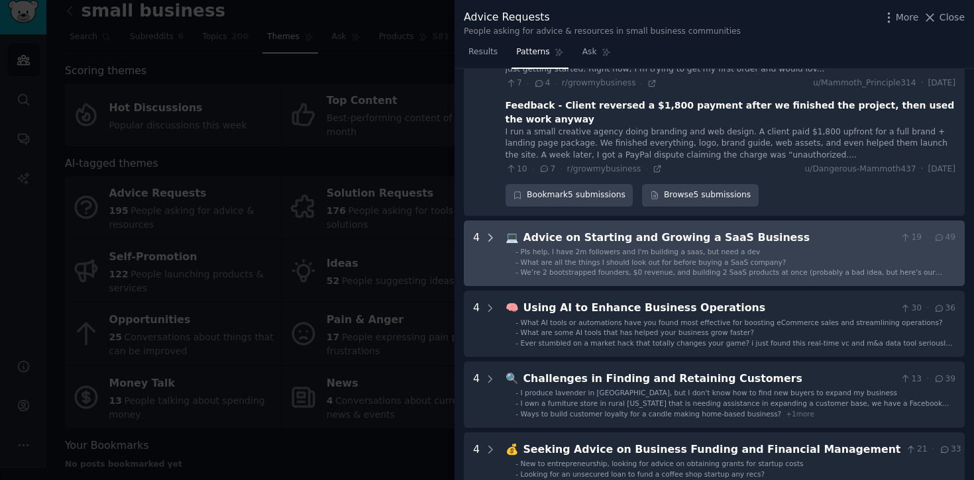
click at [491, 232] on icon at bounding box center [490, 238] width 12 height 12
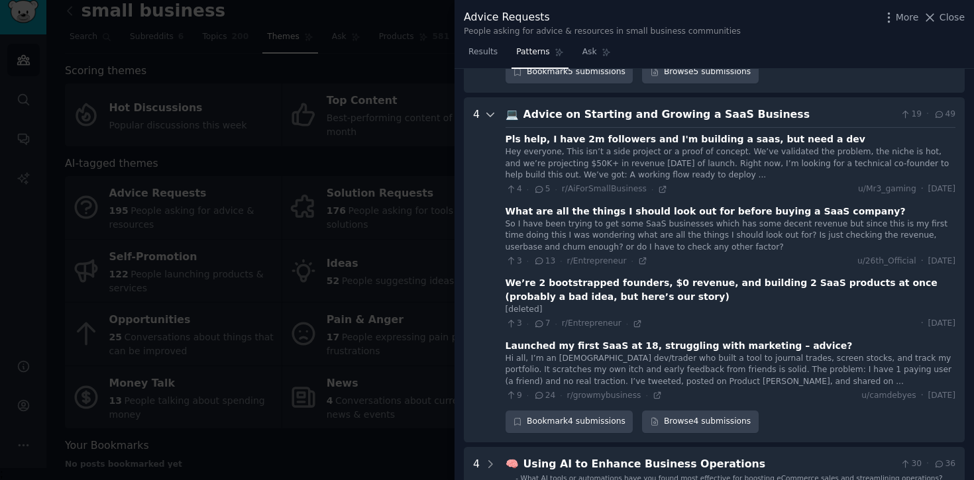
scroll to position [855, 0]
click at [658, 186] on icon at bounding box center [662, 190] width 9 height 9
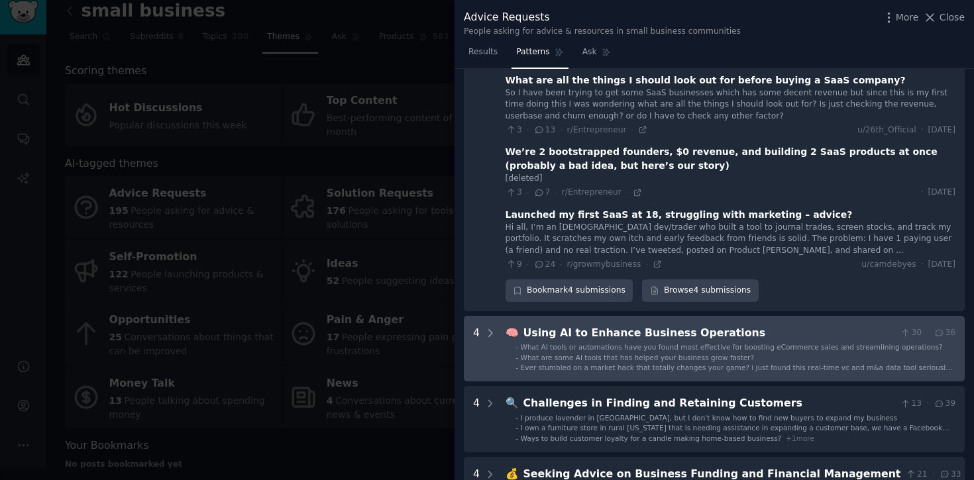
scroll to position [988, 0]
click at [491, 327] on icon at bounding box center [490, 333] width 12 height 12
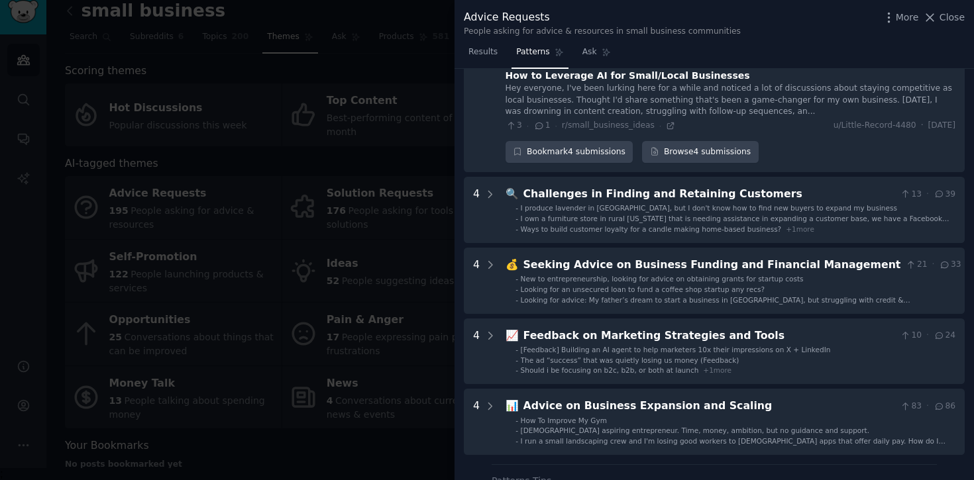
scroll to position [1487, 0]
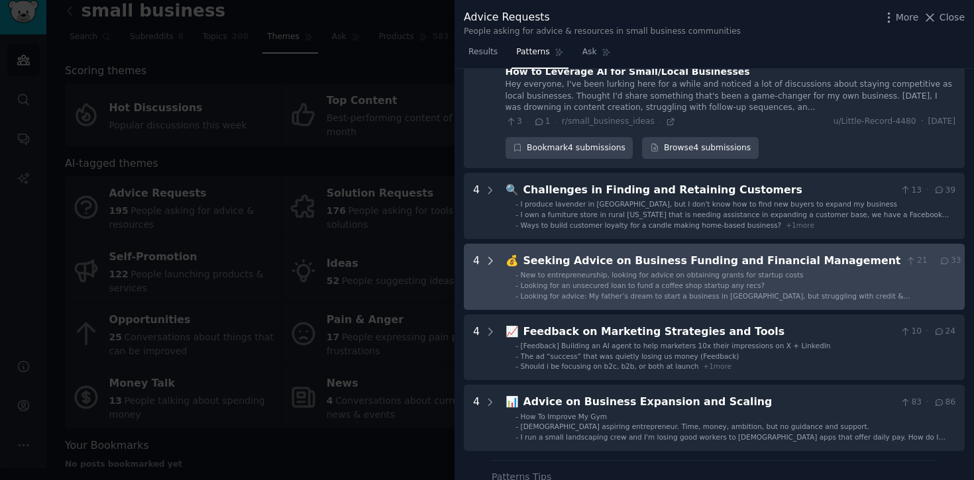
click at [484, 255] on icon at bounding box center [490, 261] width 12 height 12
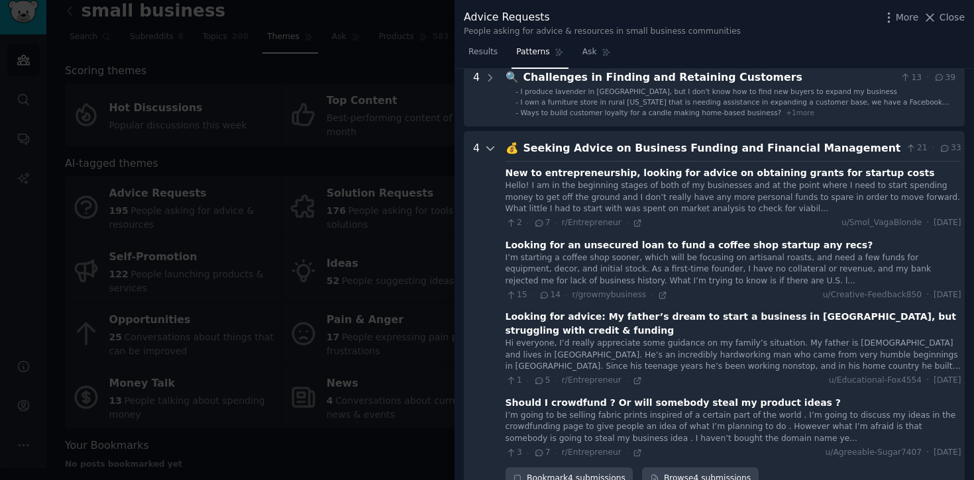
scroll to position [1634, 0]
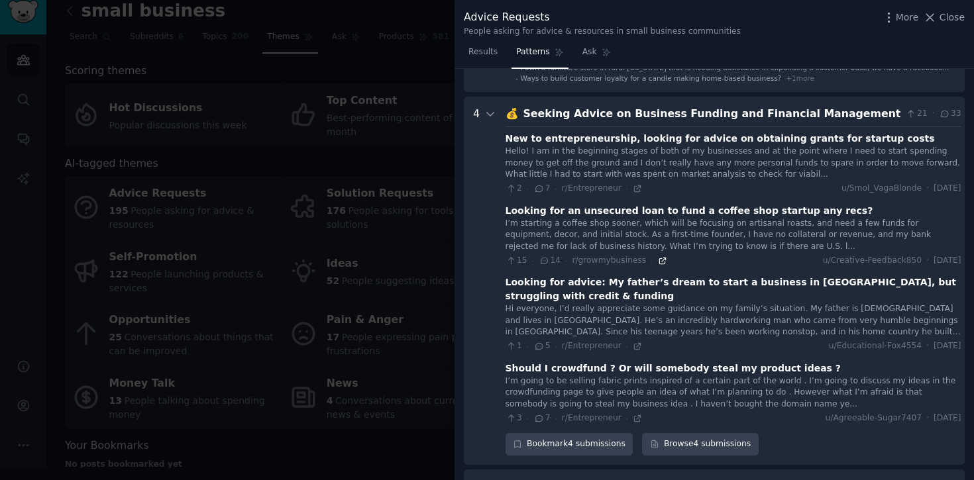
click at [661, 256] on icon at bounding box center [662, 260] width 9 height 9
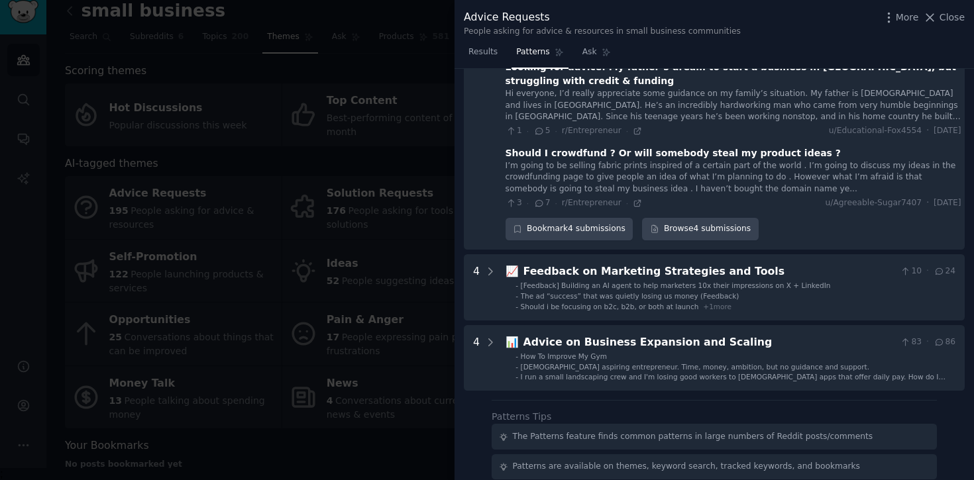
scroll to position [1852, 0]
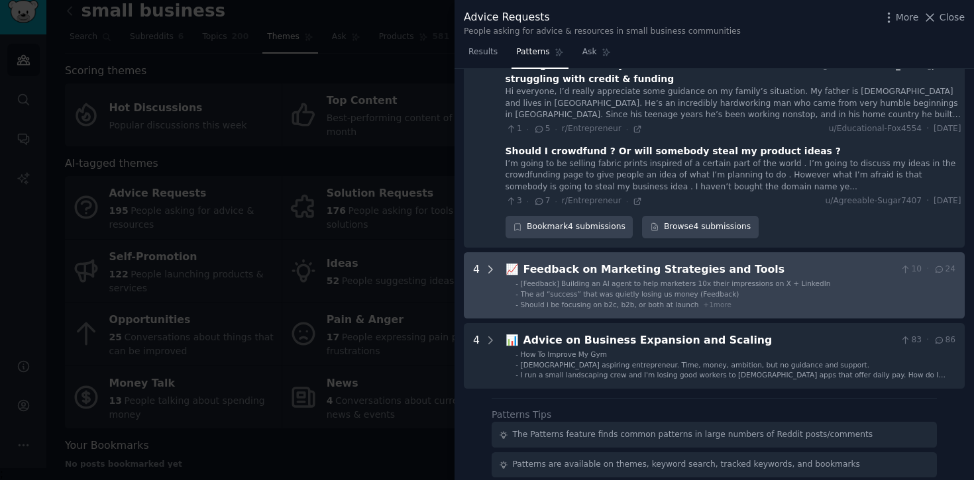
click at [492, 264] on icon at bounding box center [490, 270] width 12 height 12
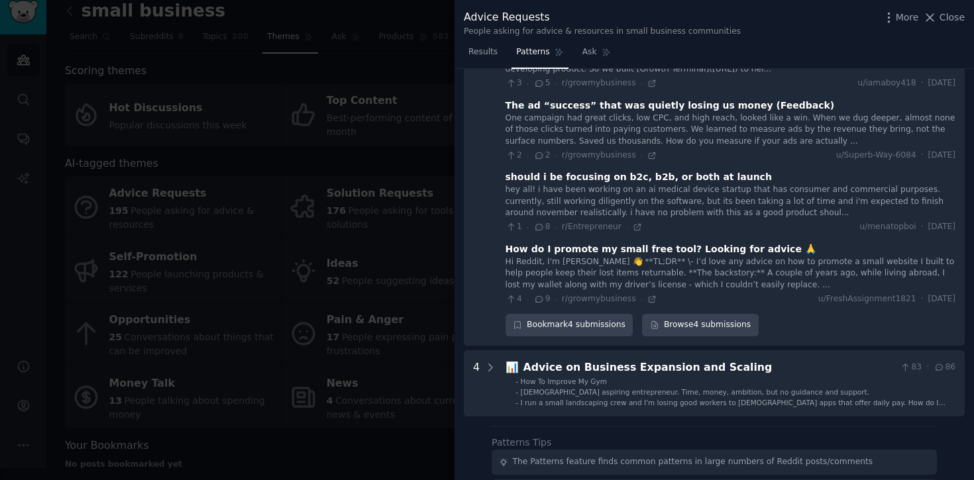
scroll to position [2244, 0]
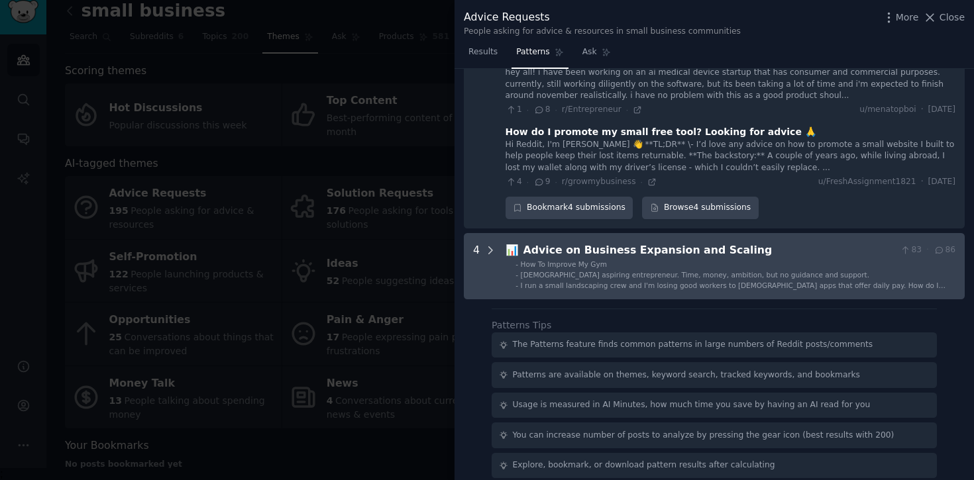
click at [486, 244] on icon at bounding box center [490, 250] width 12 height 12
